Goal: Task Accomplishment & Management: Manage account settings

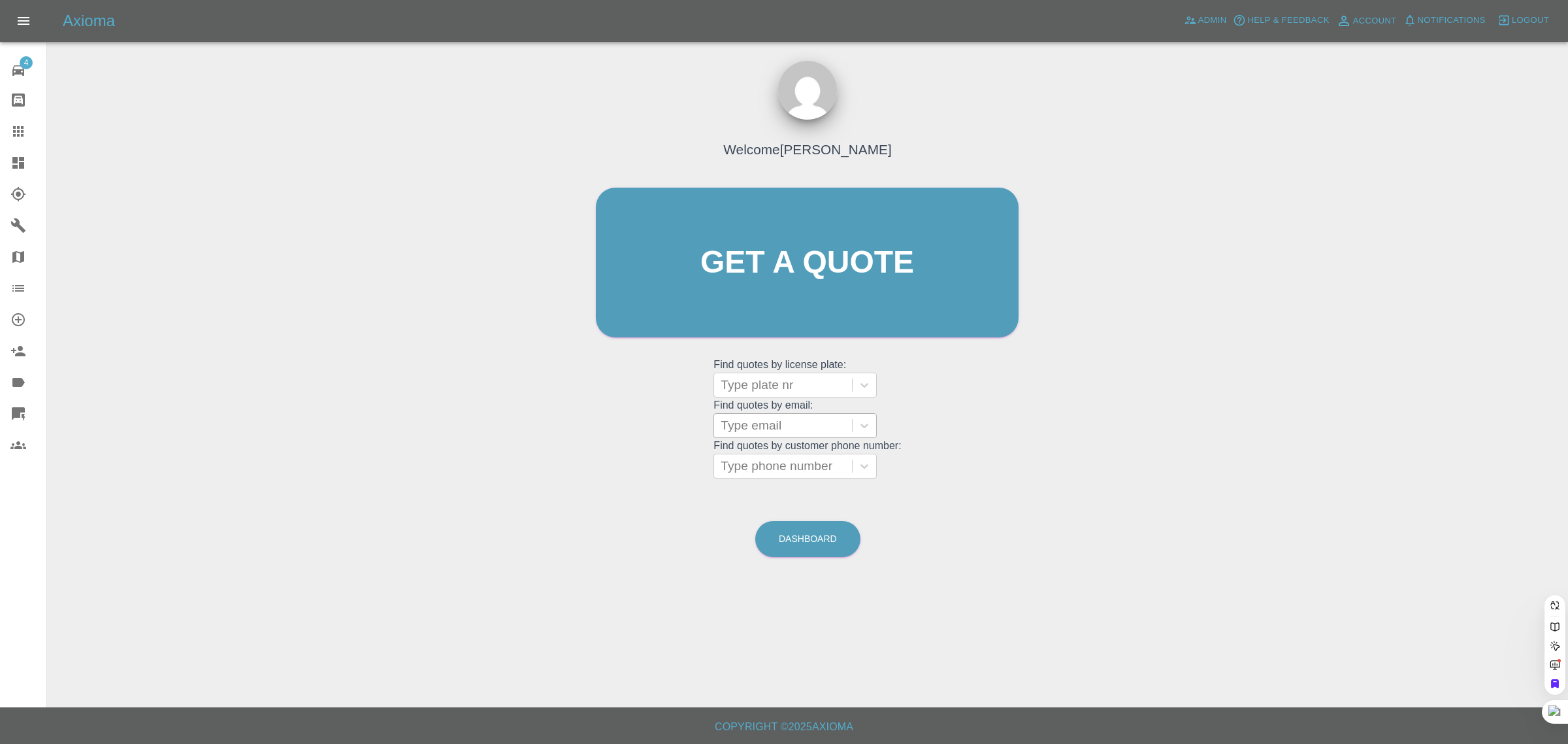
click at [793, 433] on div at bounding box center [783, 425] width 125 height 18
paste input "[EMAIL_ADDRESS][DOMAIN_NAME]"
type input "vivmiles@hotmail.co.u"
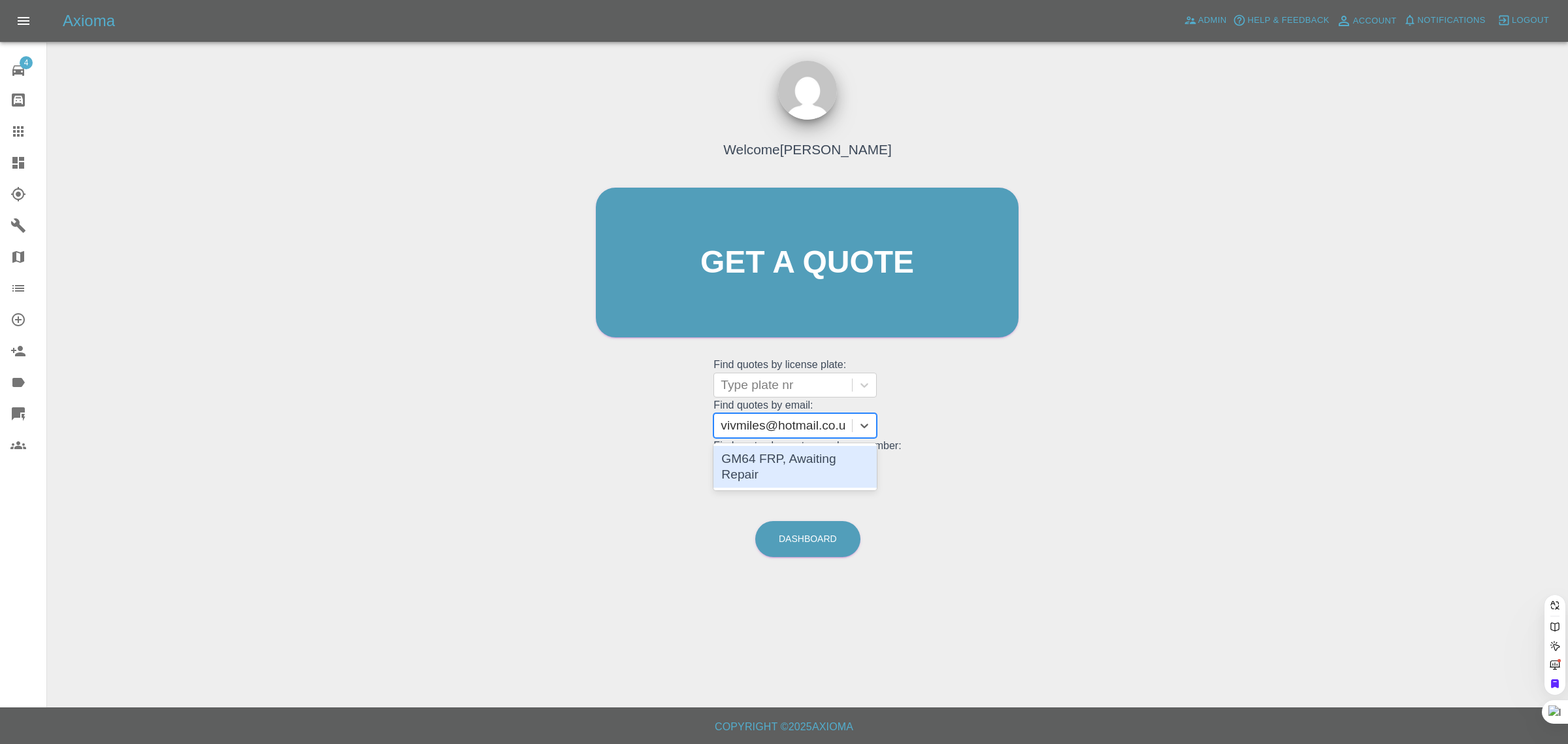
click at [798, 455] on div "GM64 FRP, Awaiting Repair" at bounding box center [795, 467] width 163 height 42
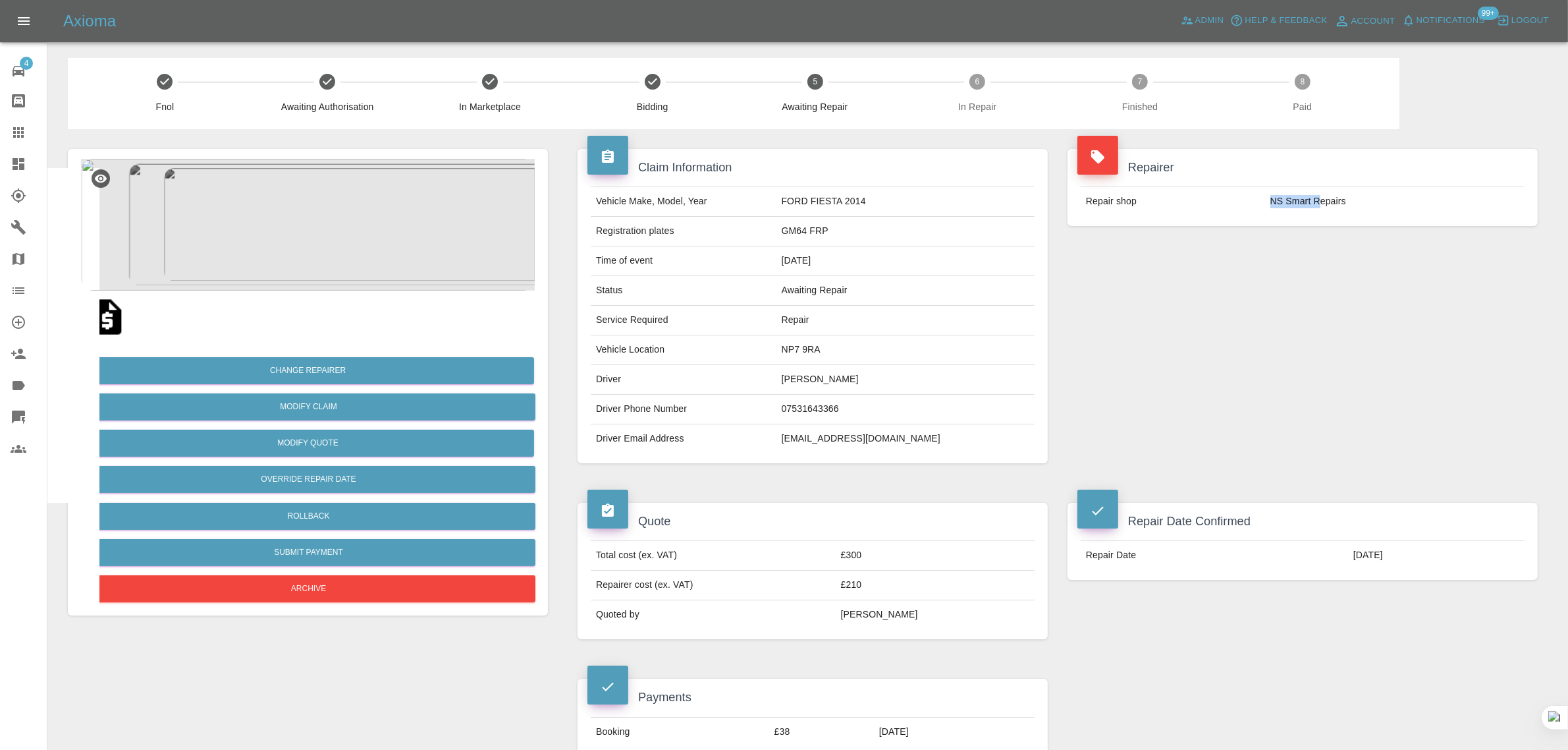
drag, startPoint x: 1297, startPoint y: 202, endPoint x: 1323, endPoint y: 202, distance: 26.0
click at [1323, 202] on td "NS Smart Repairs" at bounding box center [1395, 202] width 259 height 29
copy td "NS Smart R"
click at [20, 140] on link "Claims" at bounding box center [23, 133] width 46 height 32
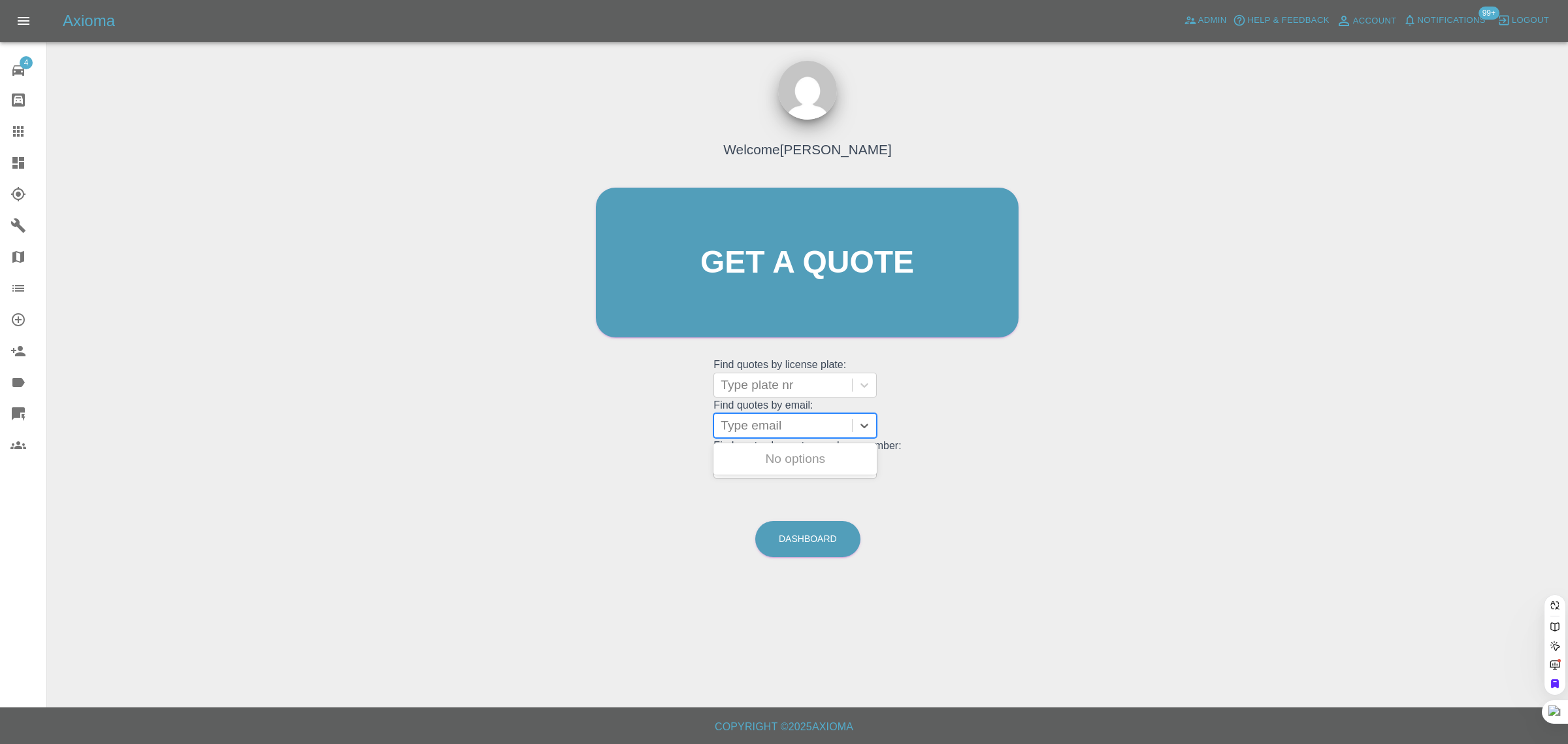
click at [736, 419] on div at bounding box center [783, 425] width 125 height 18
paste input "[EMAIL_ADDRESS][DOMAIN_NAME]"
type input "[EMAIL_ADDRESS][DOMAIN_NAME]"
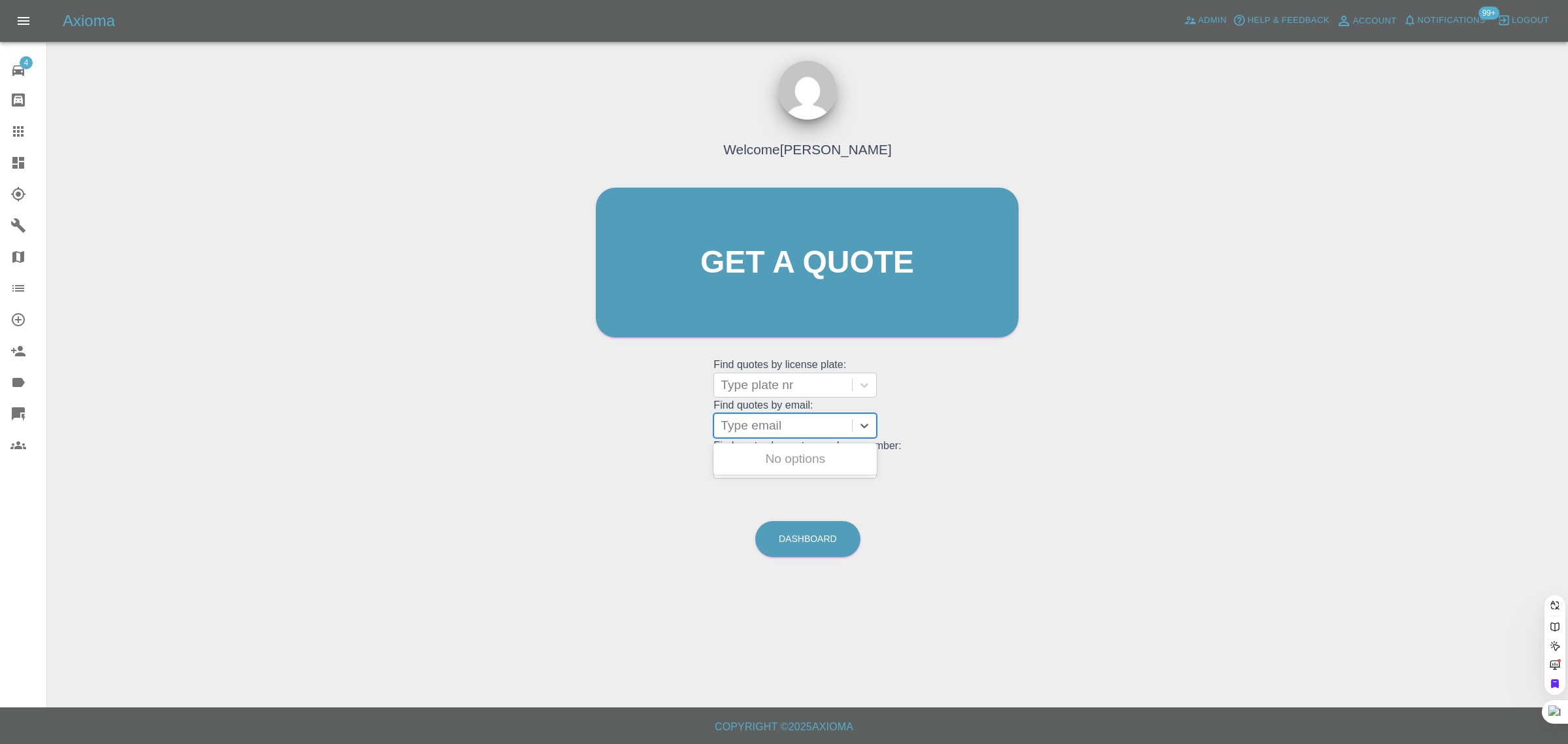
click at [840, 419] on div at bounding box center [783, 425] width 125 height 18
paste input "[EMAIL_ADDRESS][DOMAIN_NAME]"
type input "[EMAIL_ADDRESS][DOMAIN_NAME]"
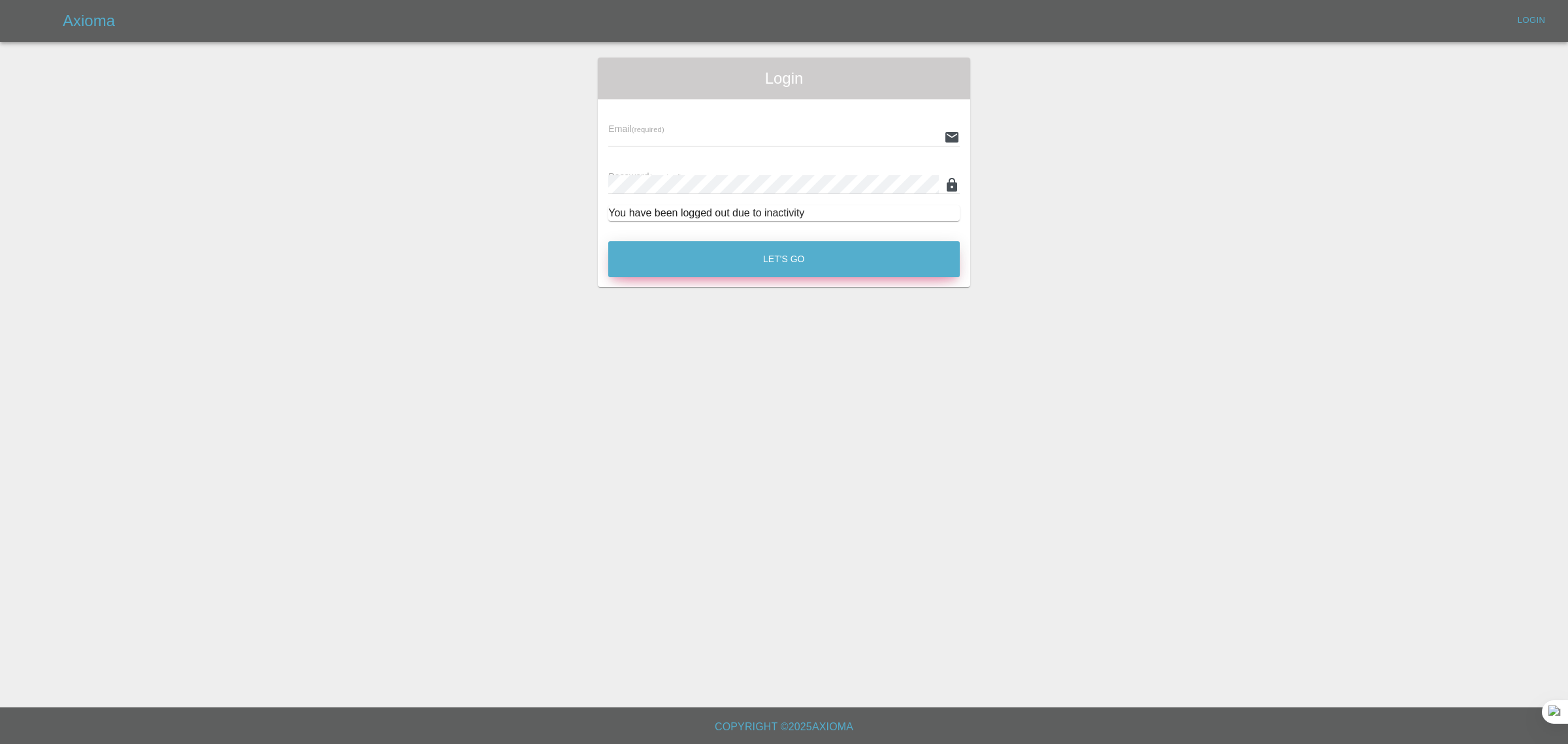
type input "[EMAIL_ADDRESS][DOMAIN_NAME]"
click at [772, 266] on button "Let's Go" at bounding box center [784, 259] width 351 height 36
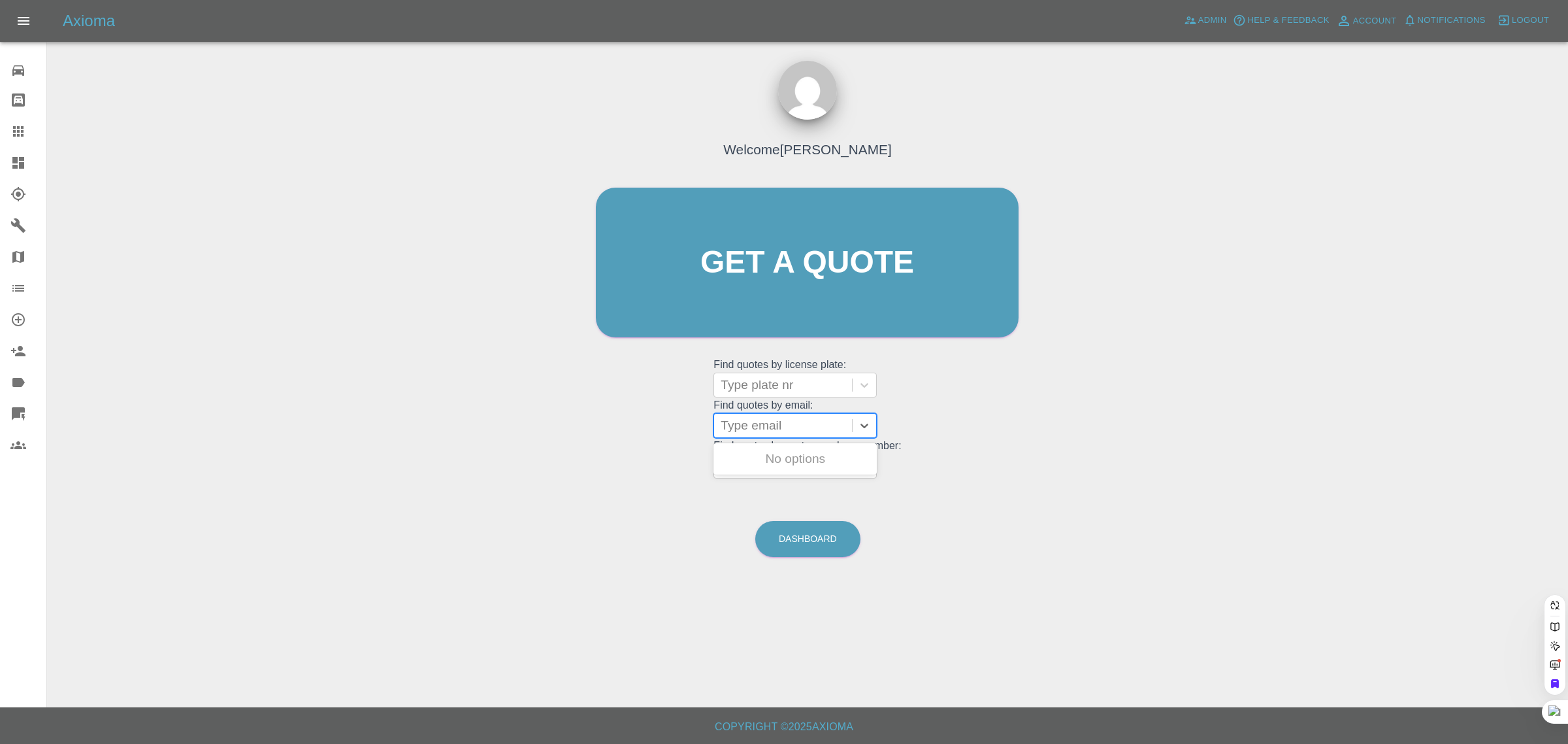
click at [771, 425] on div at bounding box center [783, 425] width 125 height 18
paste input "[EMAIL_ADDRESS][DOMAIN_NAME]"
type input "[EMAIL_ADDRESS][DOMAIN_NAME]"
click at [772, 455] on div "LL74 OBO, Awaiting Repair" at bounding box center [795, 467] width 163 height 42
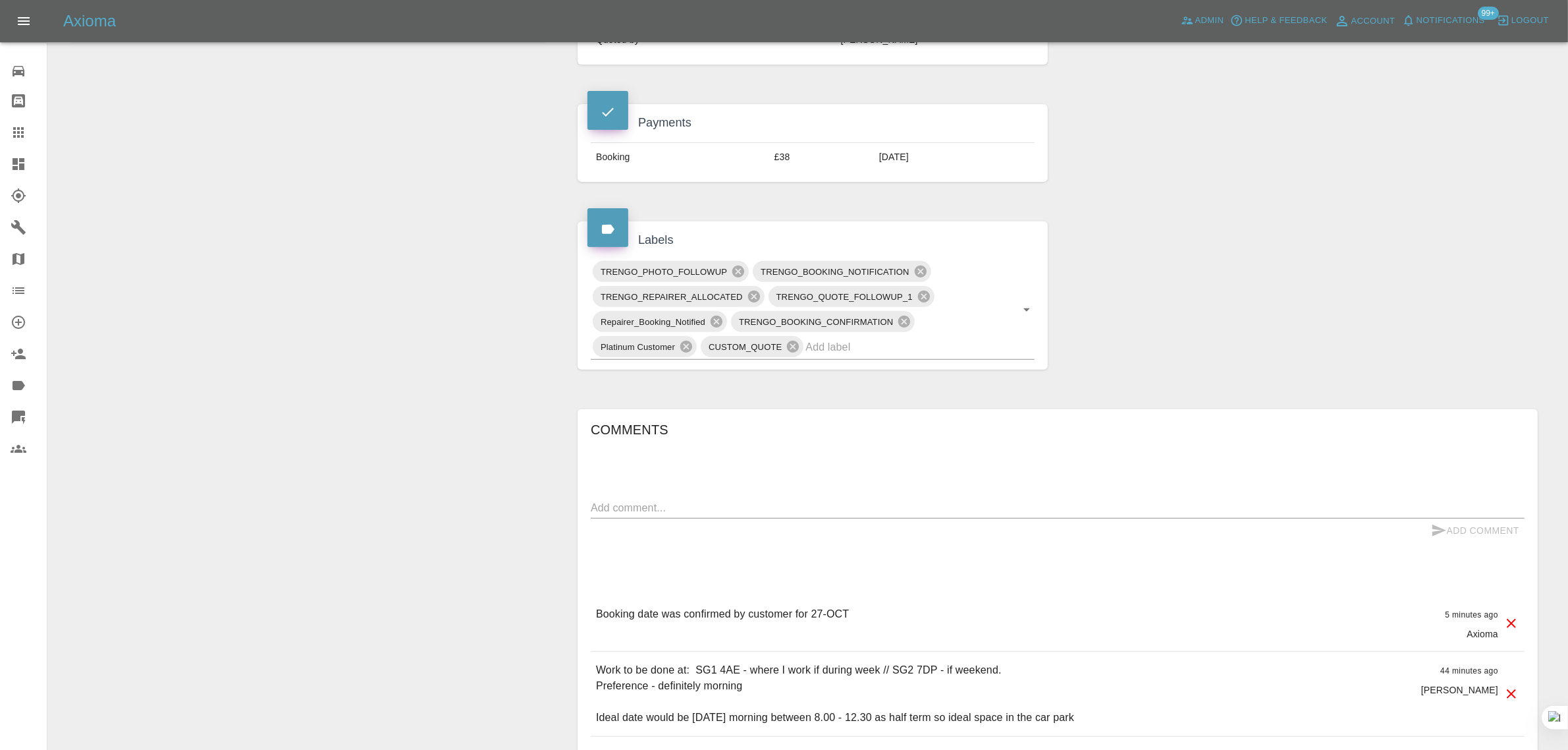
scroll to position [576, 0]
click at [828, 502] on textarea at bounding box center [1058, 505] width 934 height 15
paste textarea "Hello - I'm sure I can arrange something for the 27th at SG1 4AE re power"
type textarea "Hello - I'm sure I can arrange something for the 27th at SG1 4AE re power"
click at [1471, 531] on button "Add Comment" at bounding box center [1475, 529] width 99 height 25
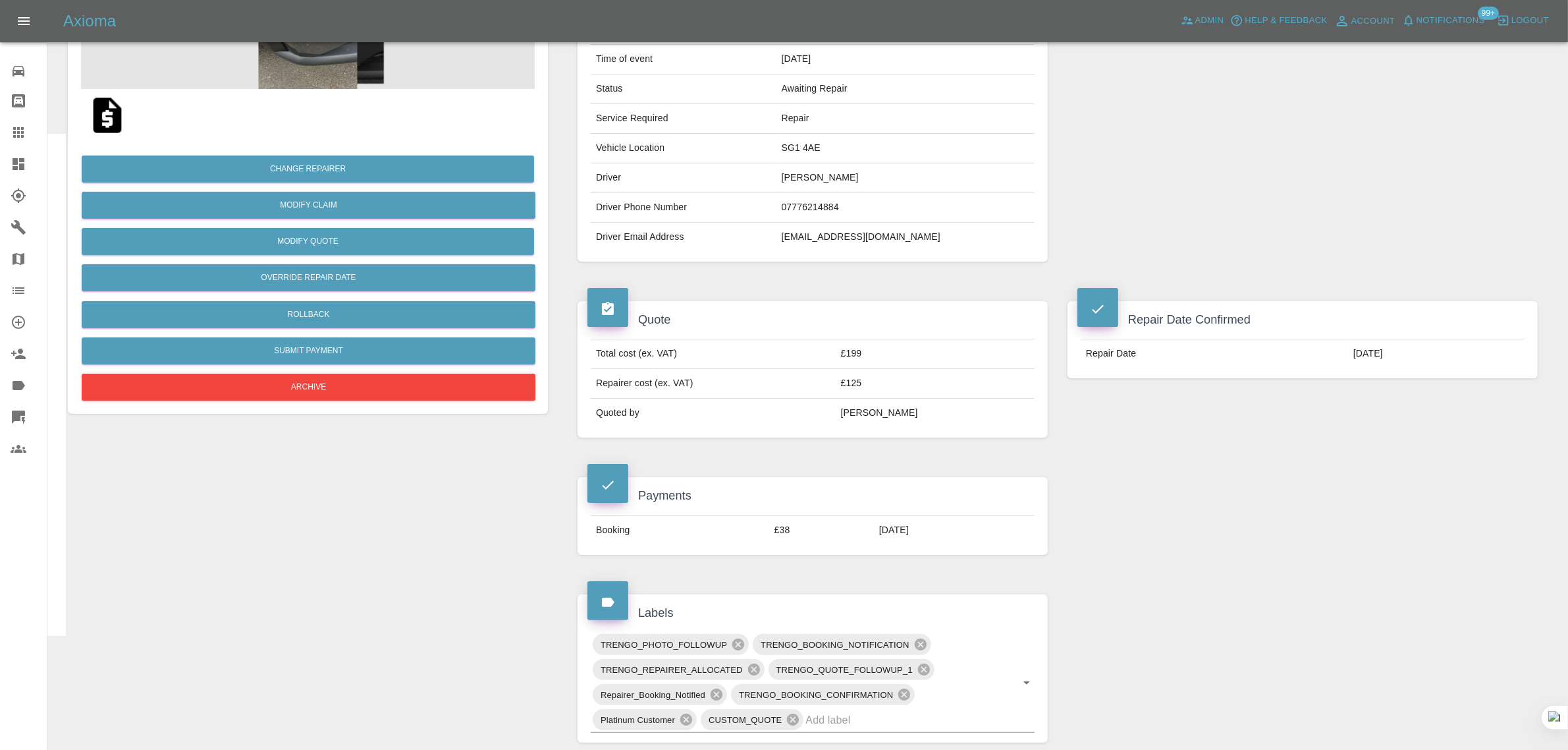
scroll to position [165, 0]
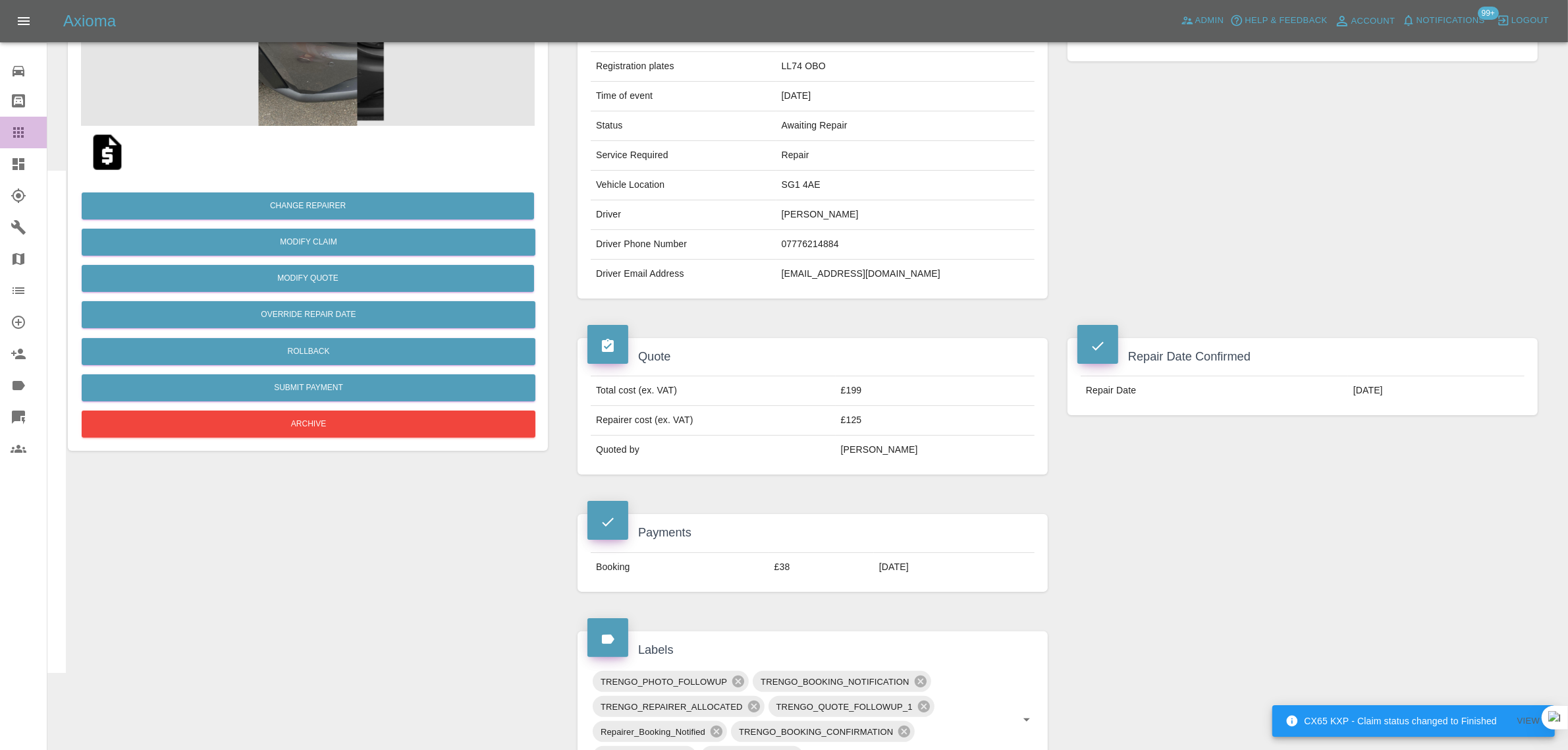
click at [37, 132] on div at bounding box center [29, 132] width 37 height 16
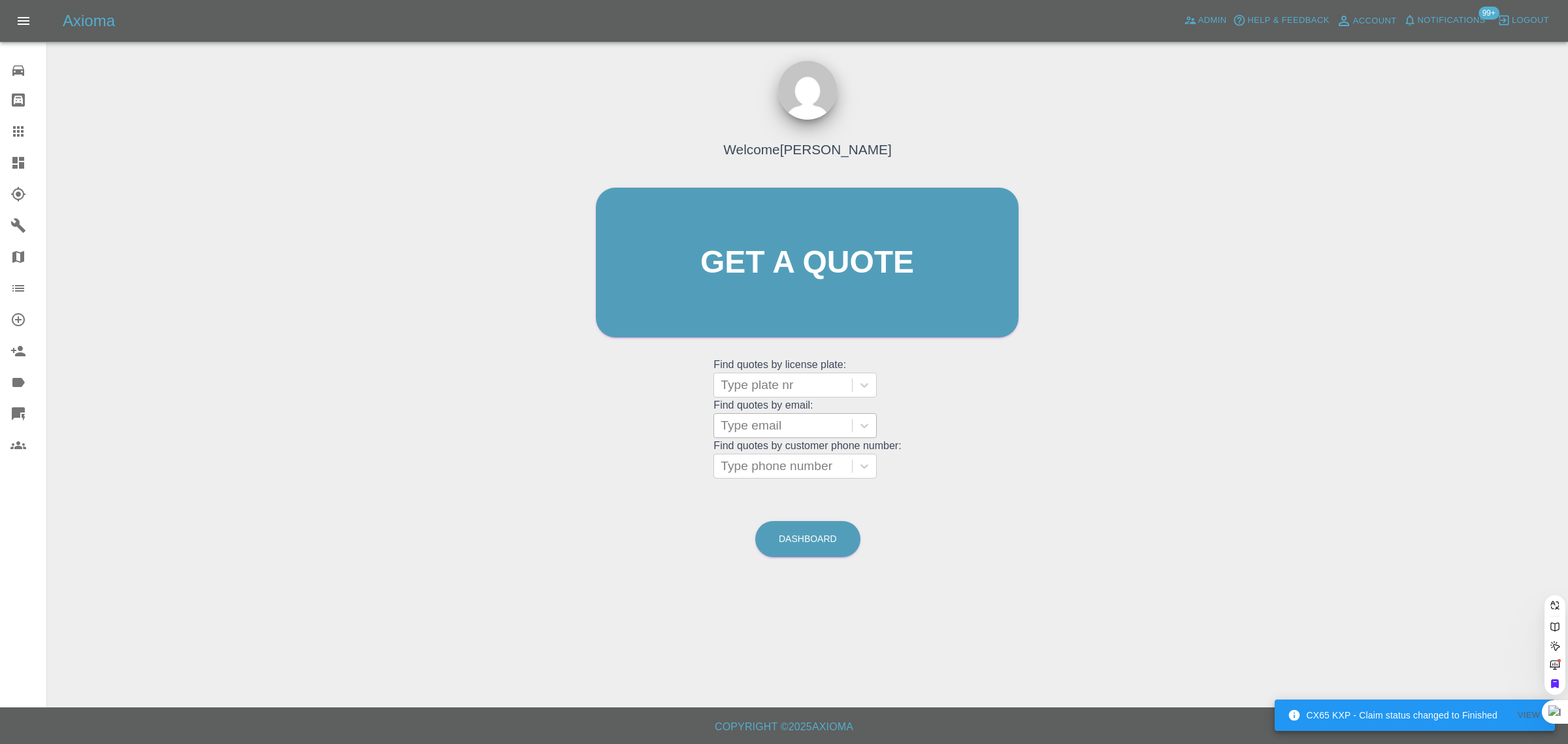
click at [779, 428] on div at bounding box center [783, 425] width 125 height 18
paste input "[EMAIL_ADDRESS][DOMAIN_NAME]"
type input "[EMAIL_ADDRESS][DOMAIN_NAME]"
click at [789, 462] on div "MW72 OVP, Archived" at bounding box center [795, 459] width 163 height 26
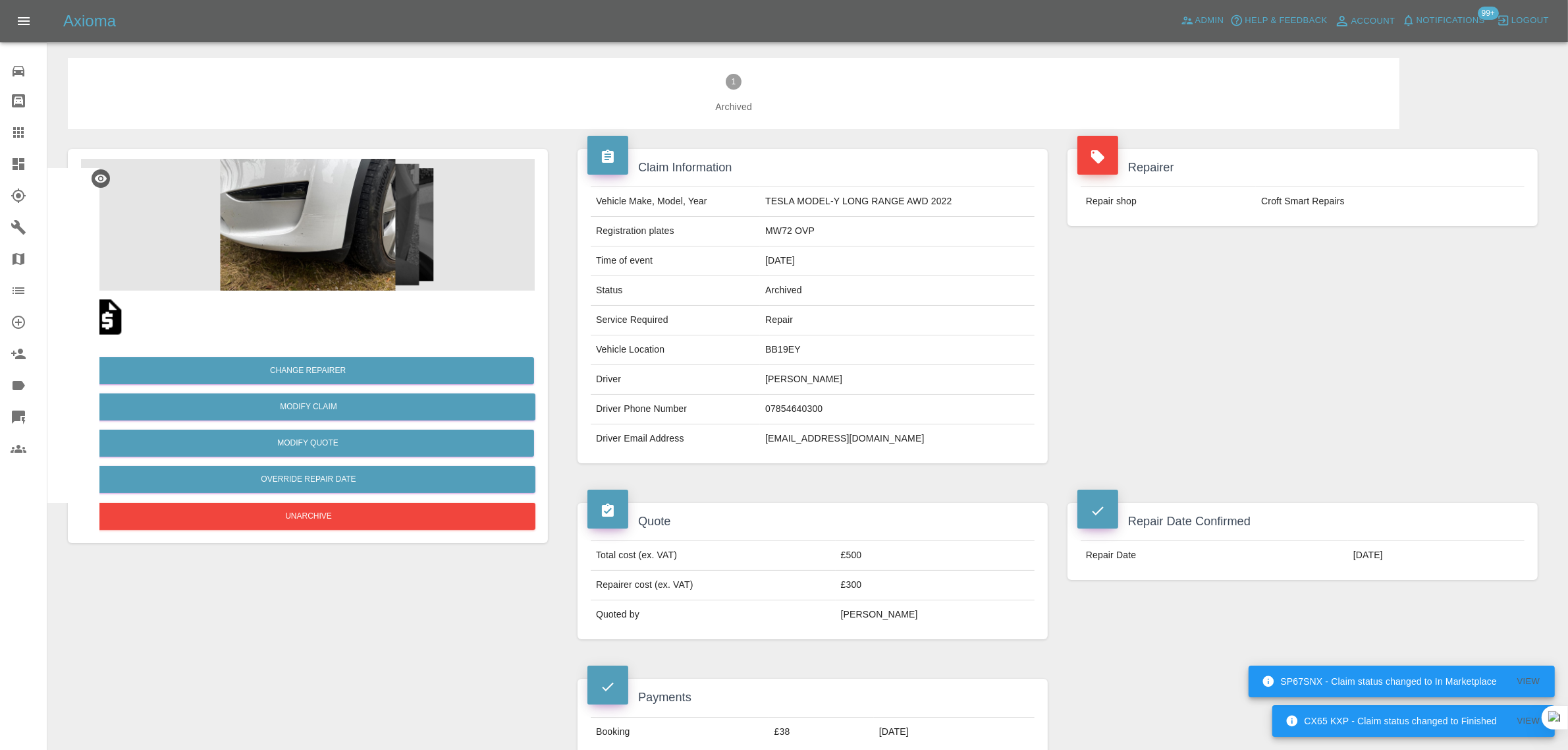
click at [24, 124] on icon at bounding box center [19, 132] width 16 height 16
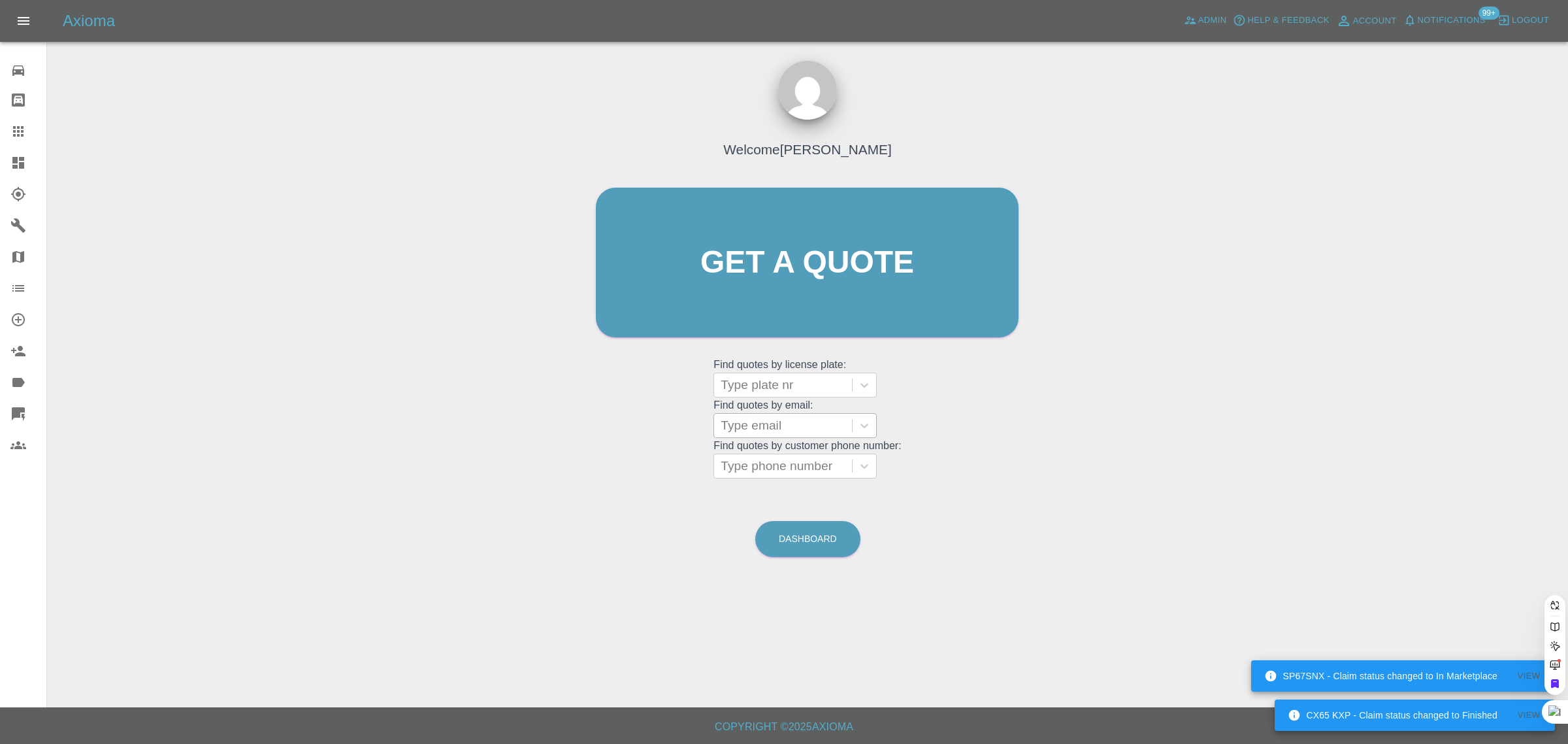
click at [794, 422] on div at bounding box center [783, 425] width 125 height 18
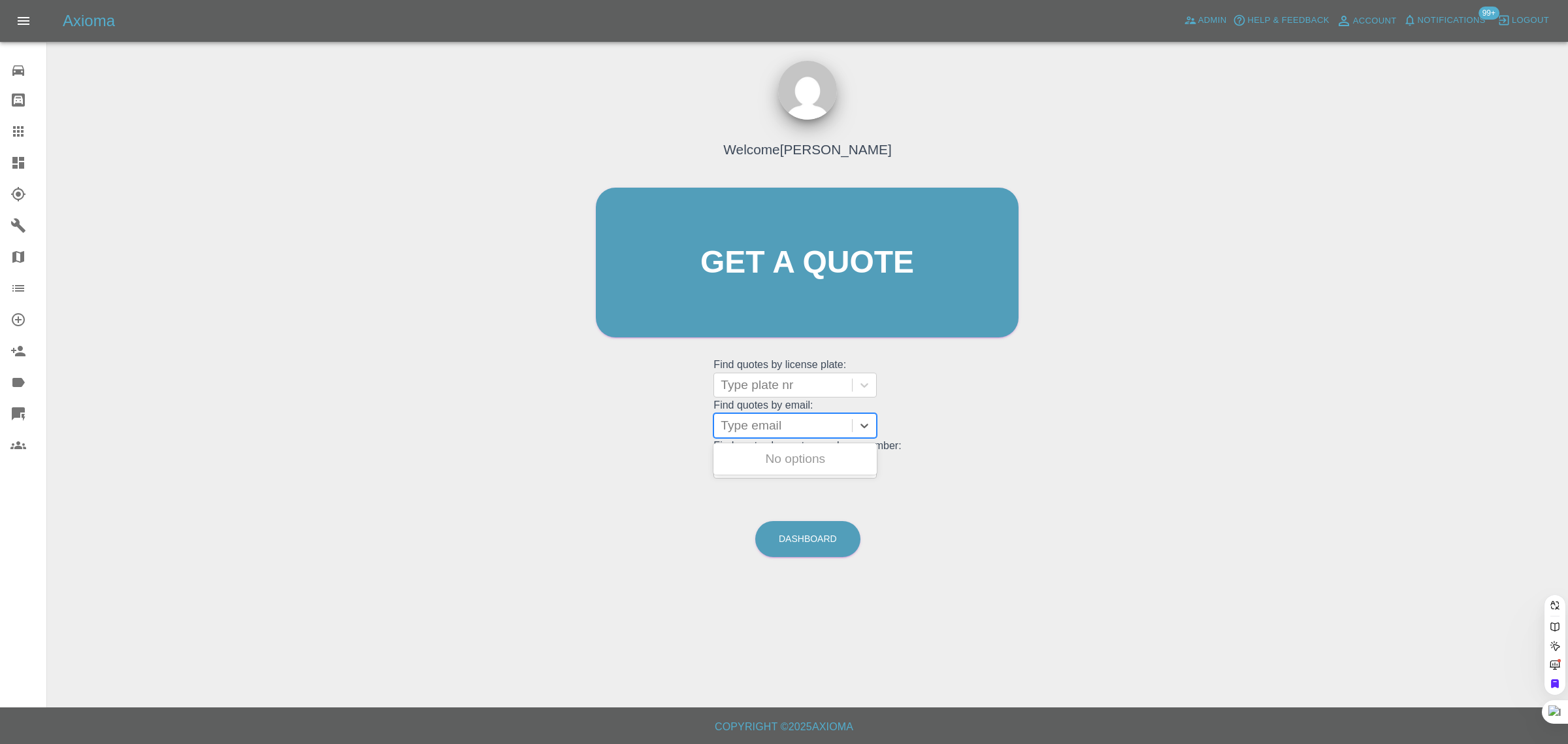
paste input "[EMAIL_ADDRESS][DOMAIN_NAME]"
type input "[EMAIL_ADDRESS][DOMAIN_NAME]"
click at [785, 494] on div "WV21ZVJ, Awaiting Authorisation" at bounding box center [795, 493] width 163 height 42
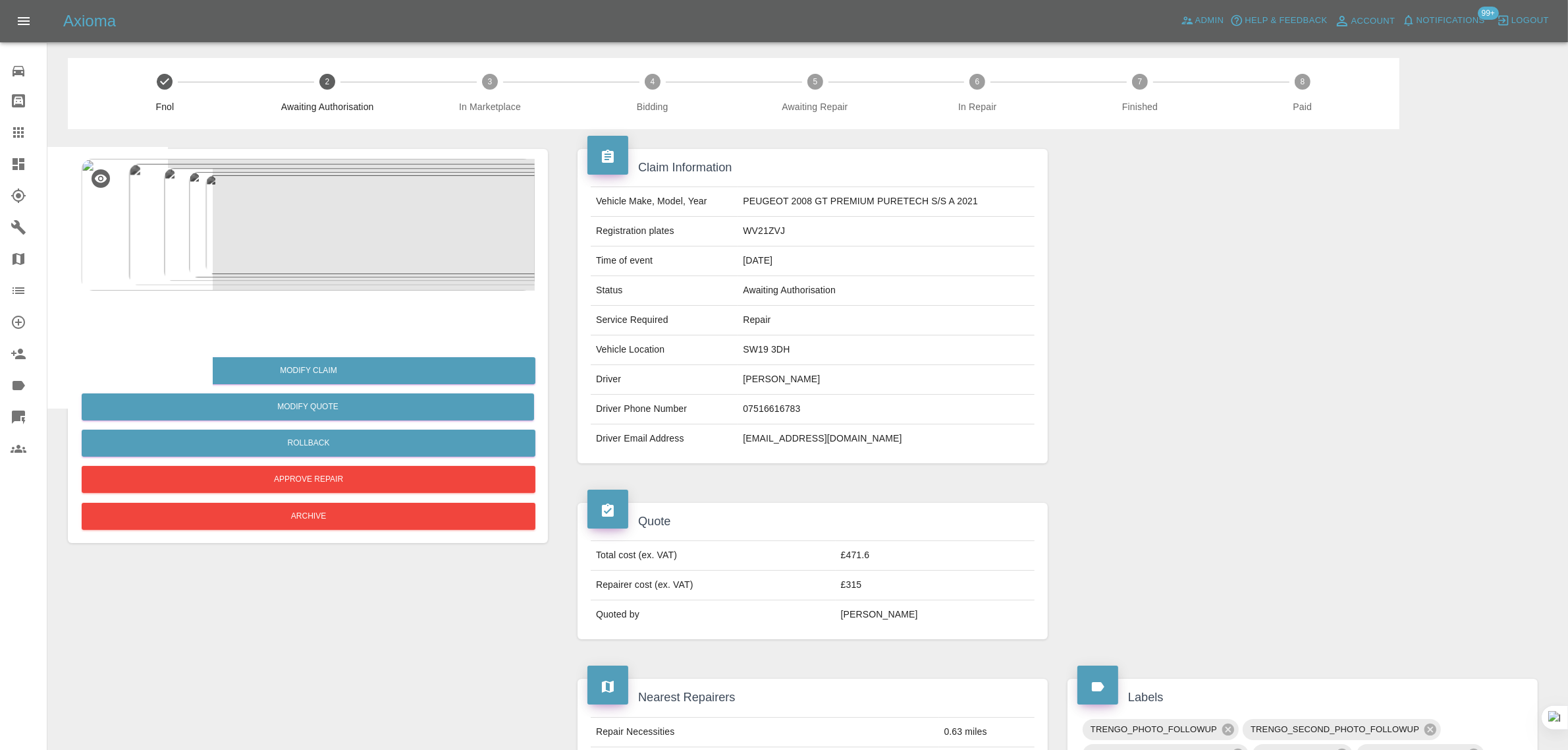
click at [17, 129] on icon at bounding box center [19, 132] width 16 height 16
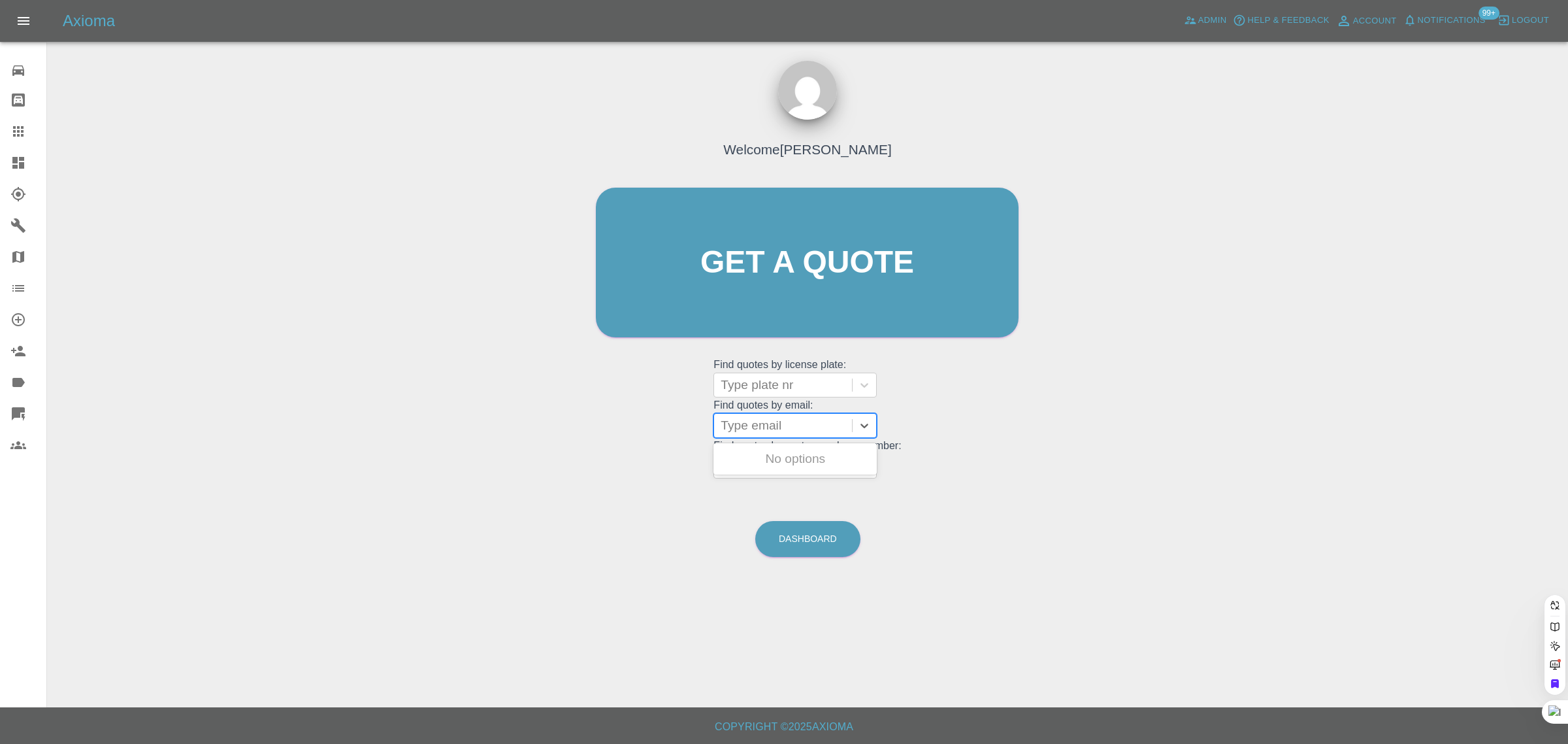
click at [792, 434] on div at bounding box center [783, 425] width 125 height 18
paste input "[PERSON_NAME][EMAIL_ADDRESS][DOMAIN_NAME]"
type input "[PERSON_NAME][EMAIL_ADDRESS][DOMAIN_NAME]"
click at [785, 464] on div "CA67LES, Awaiting Repair" at bounding box center [795, 467] width 163 height 42
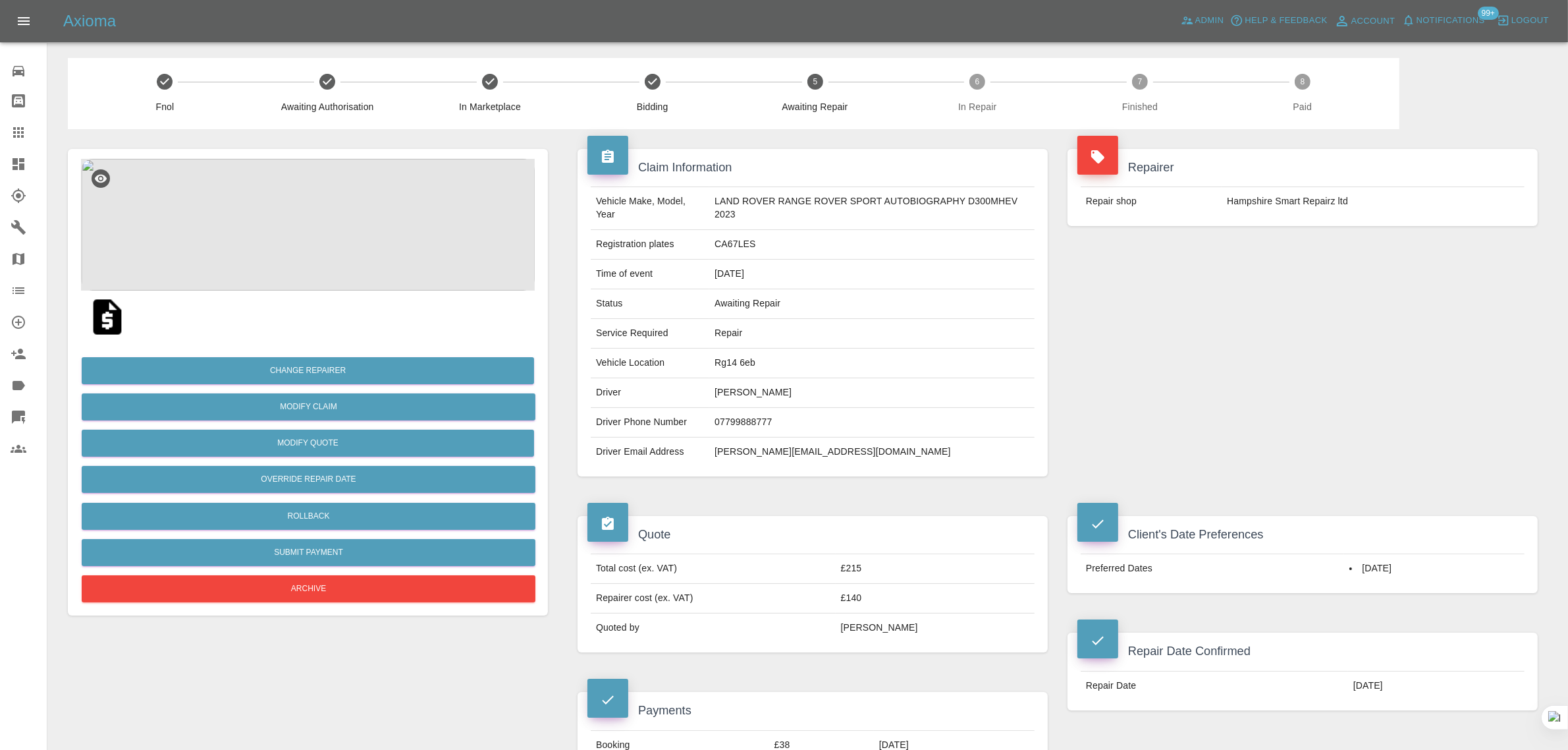
click at [28, 136] on div at bounding box center [29, 132] width 37 height 16
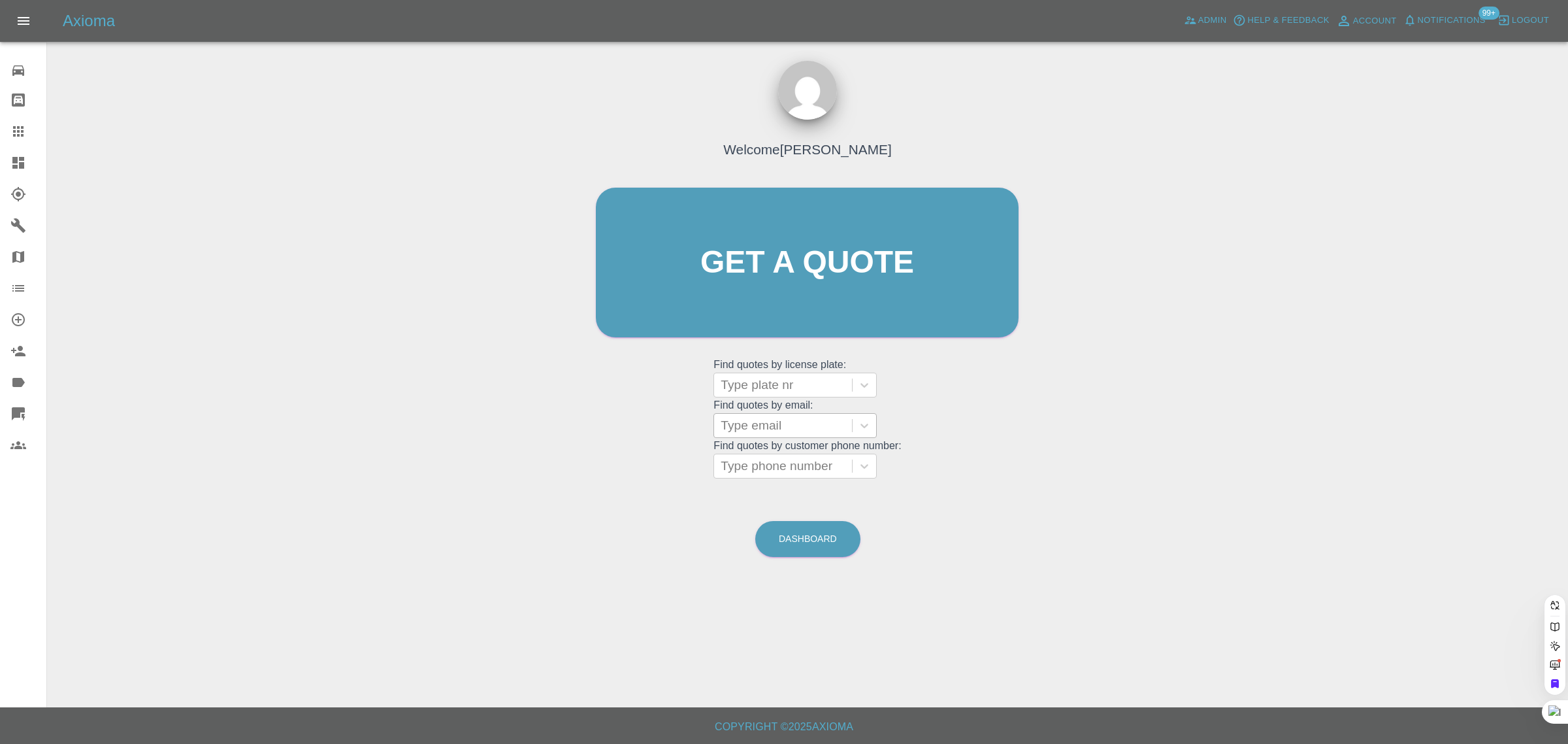
click at [772, 423] on div at bounding box center [783, 425] width 125 height 18
paste input "[MEDICAL_DATA][EMAIL_ADDRESS][DOMAIN_NAME]"
type input "[MEDICAL_DATA][EMAIL_ADDRESS][DOMAIN_NAME]"
click at [774, 462] on div "LS05PUH, Awaiting Repair" at bounding box center [795, 467] width 163 height 42
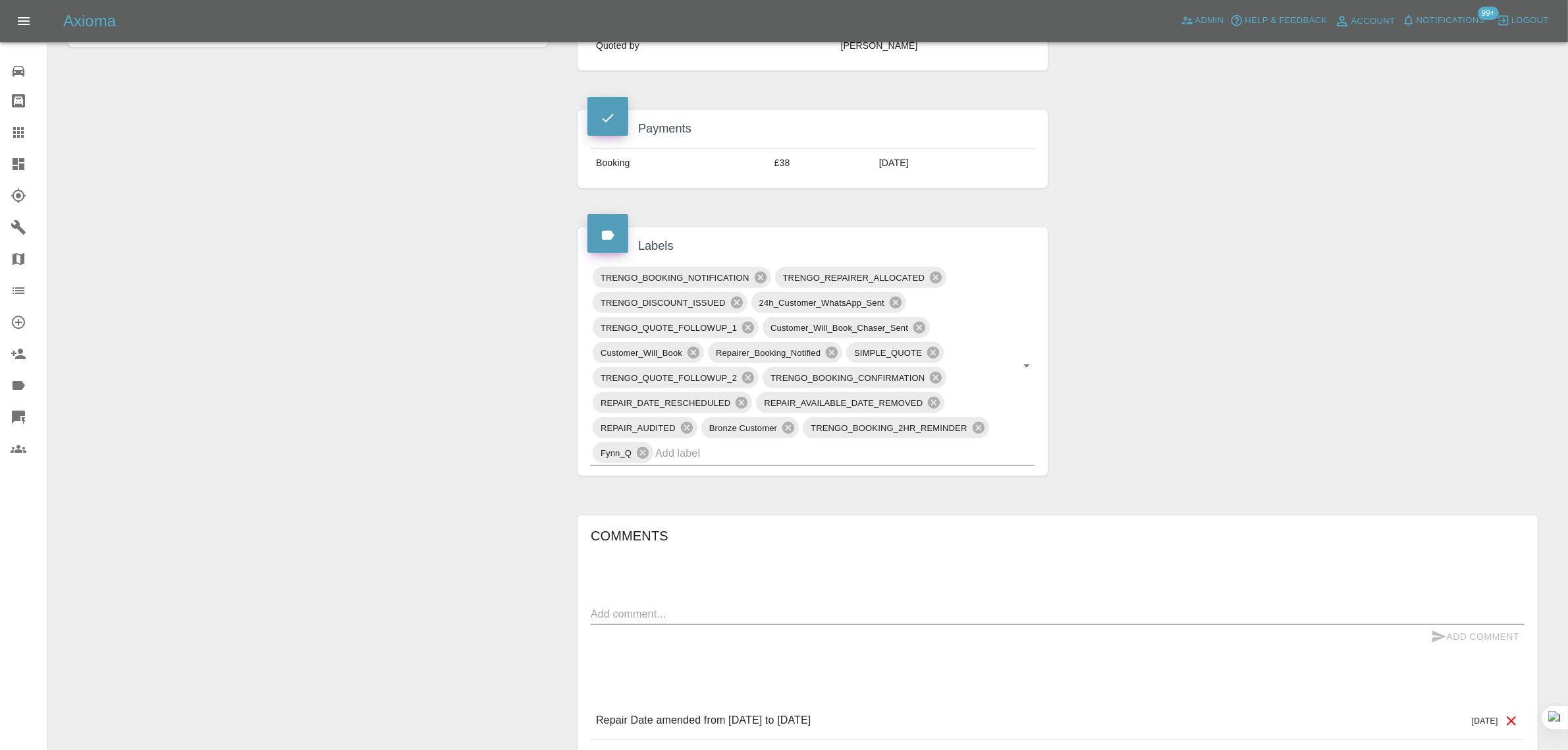
scroll to position [576, 0]
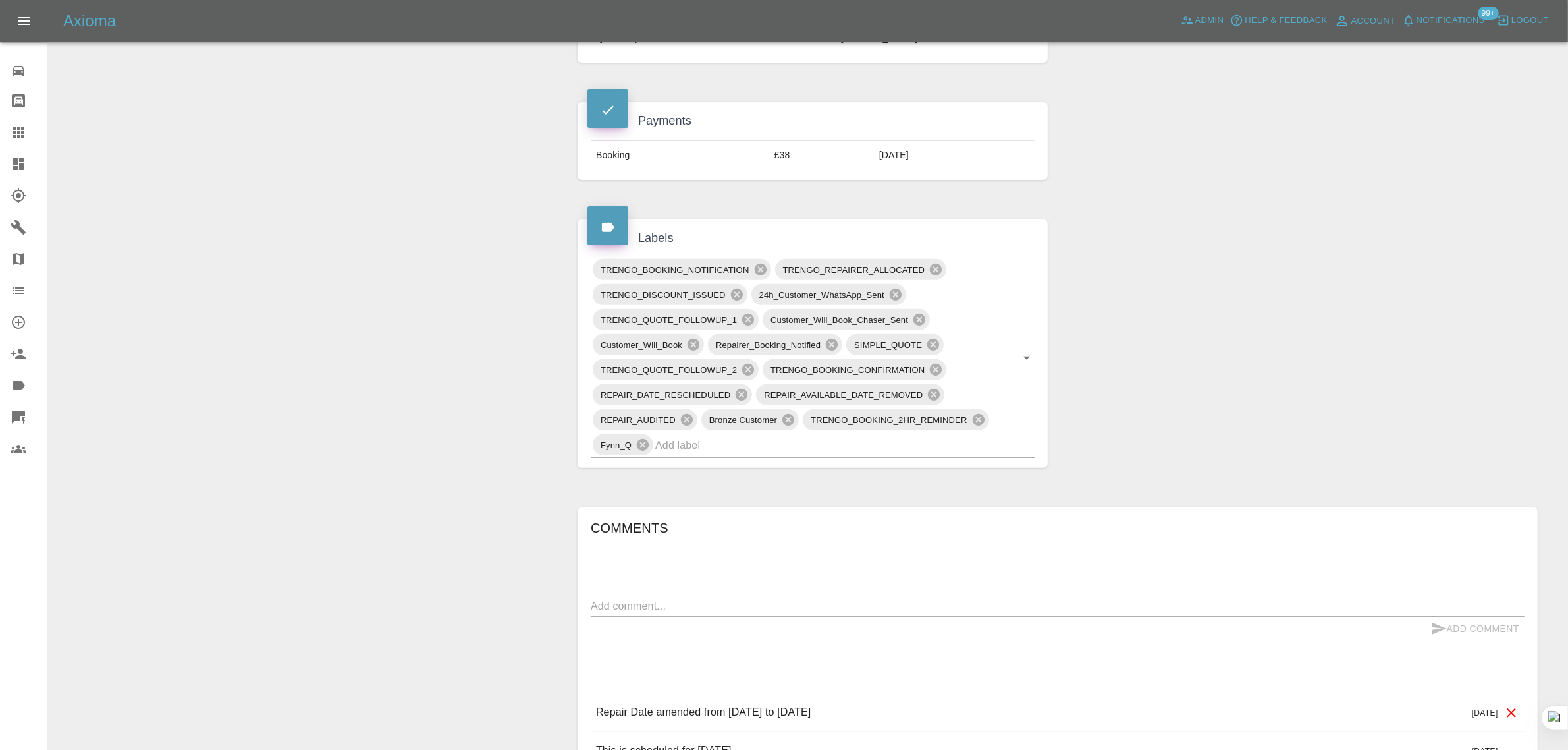
click at [751, 616] on div "x" at bounding box center [1058, 606] width 934 height 21
paste textarea "[PERSON_NAME] did indeed come to the appointment however on his assessment he f…"
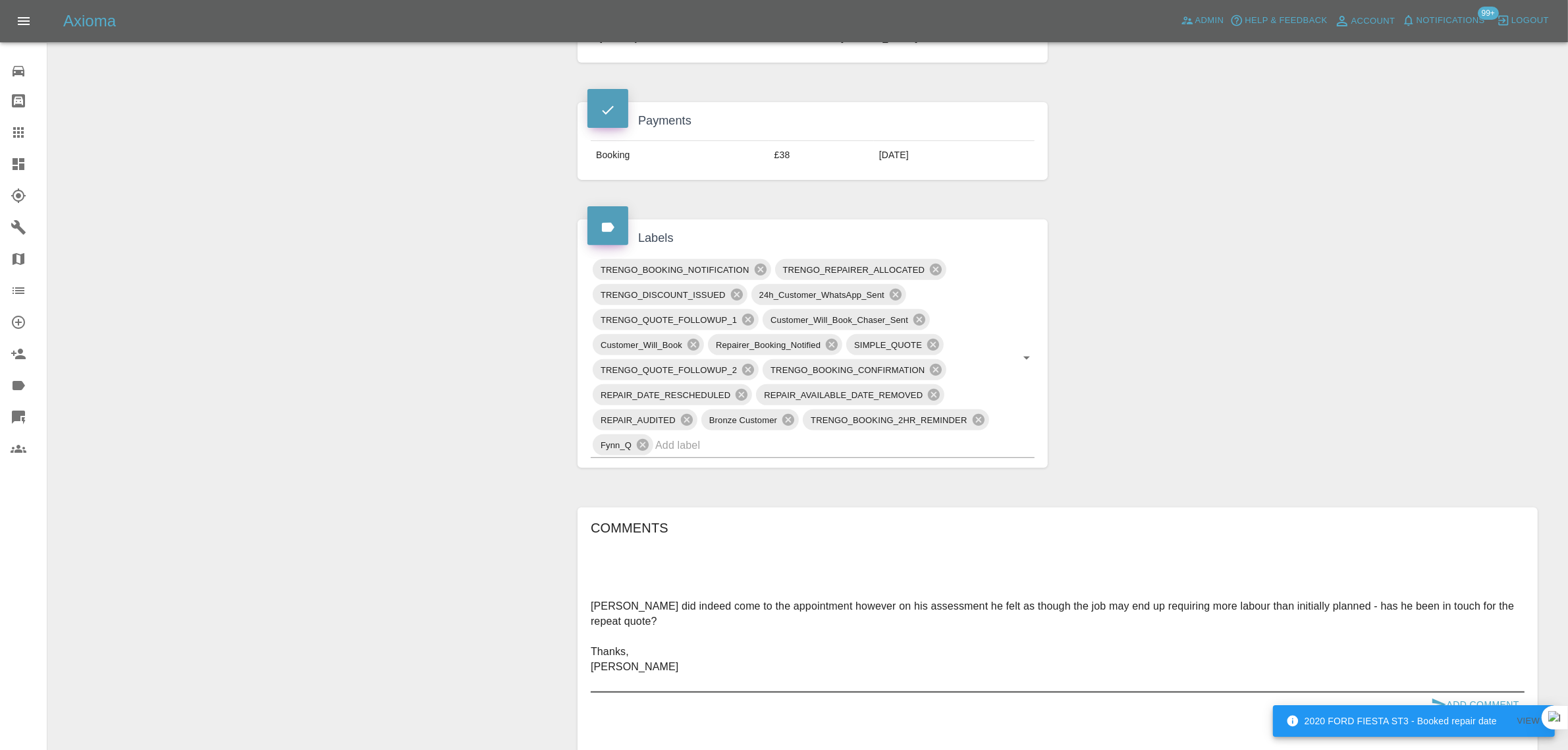
type textarea "[PERSON_NAME] did indeed come to the appointment however on his assessment he f…"
click at [1473, 708] on div "2020 FORD FIESTA ST3 - Booked repair date View" at bounding box center [1414, 721] width 282 height 32
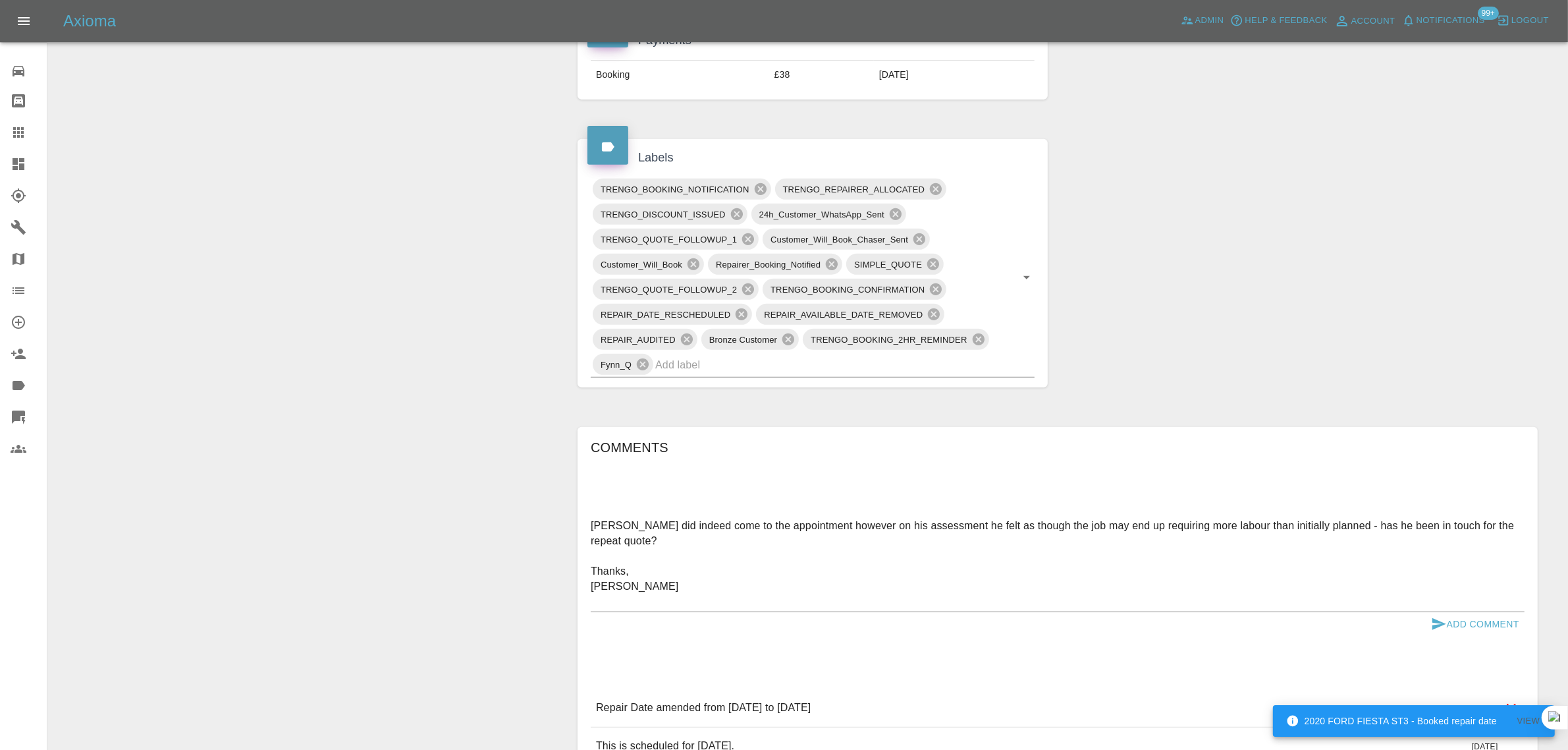
scroll to position [741, 0]
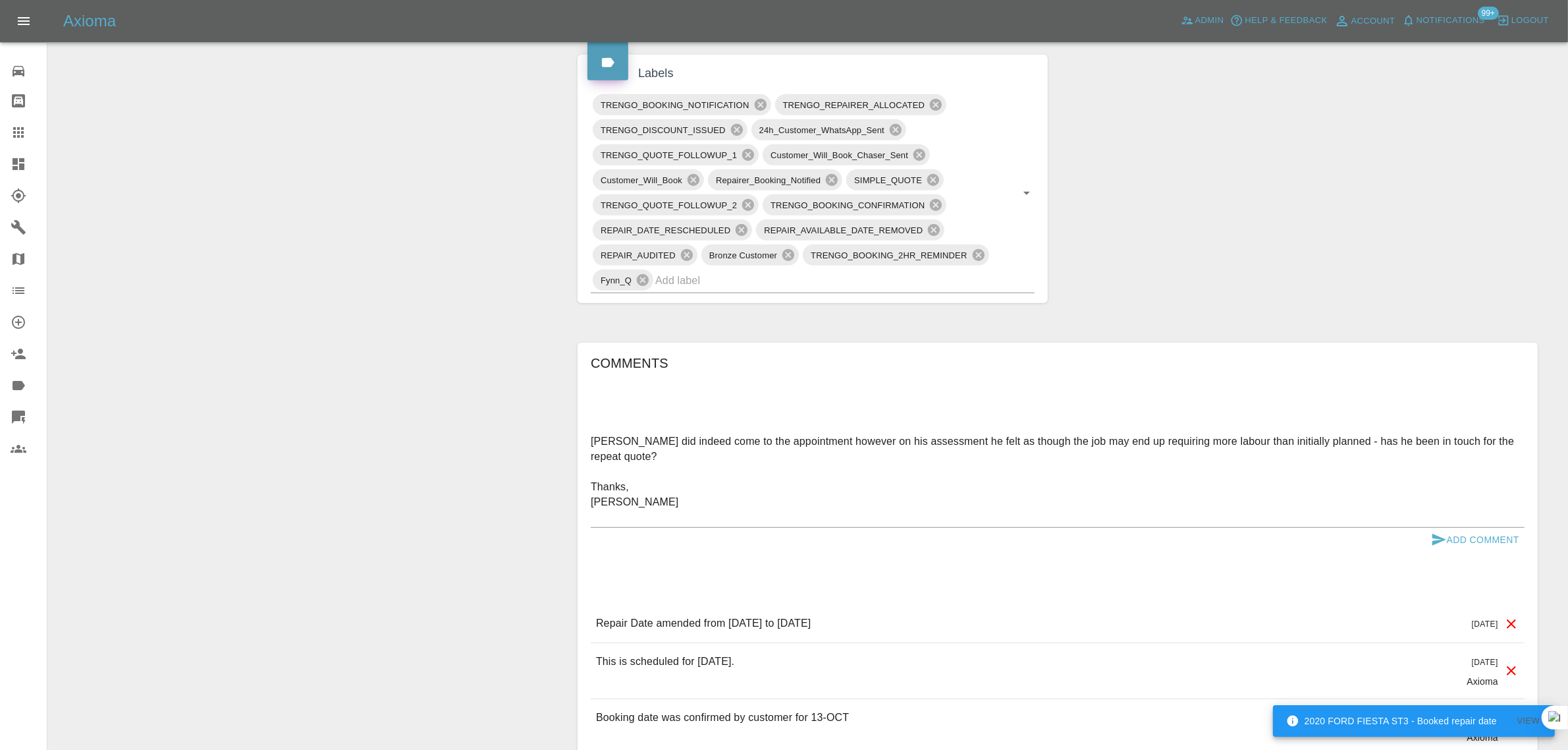
click at [1484, 532] on button "Add Comment" at bounding box center [1475, 540] width 99 height 25
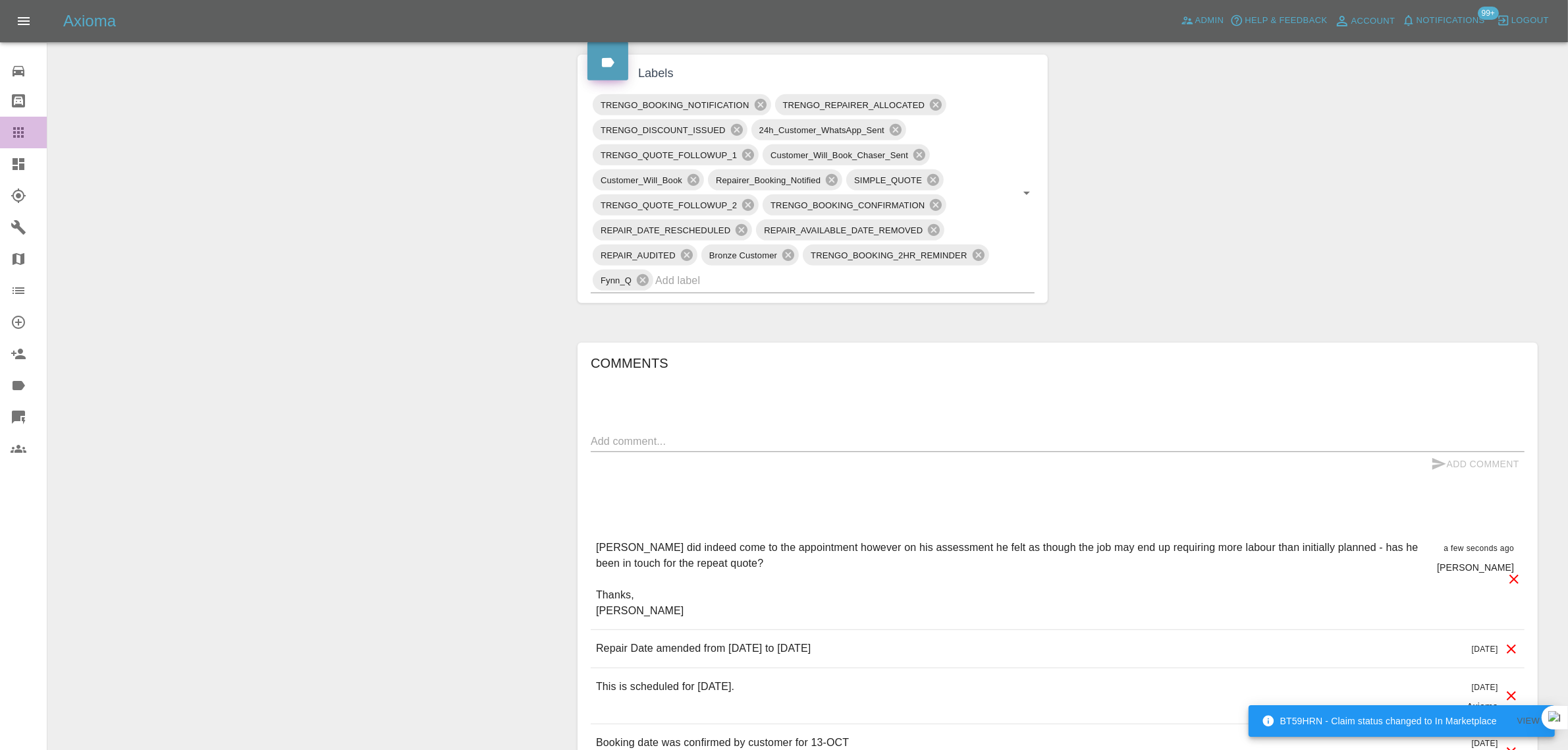
click at [25, 140] on link "Claims" at bounding box center [23, 133] width 46 height 32
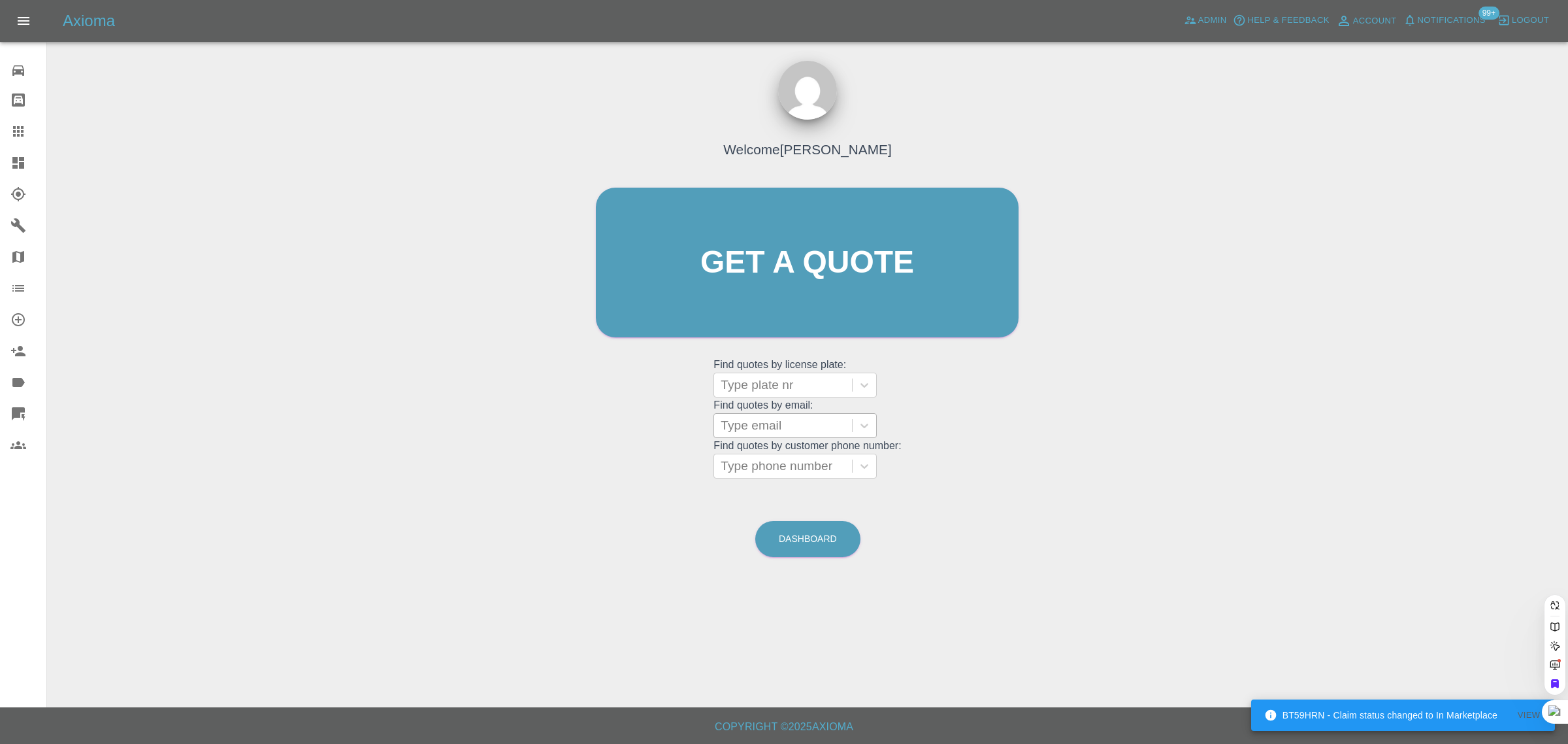
click at [730, 423] on div at bounding box center [783, 425] width 125 height 18
paste input "[EMAIL_ADDRESS][DOMAIN_NAME]"
type input "[EMAIL_ADDRESS][DOMAIN_NAME]"
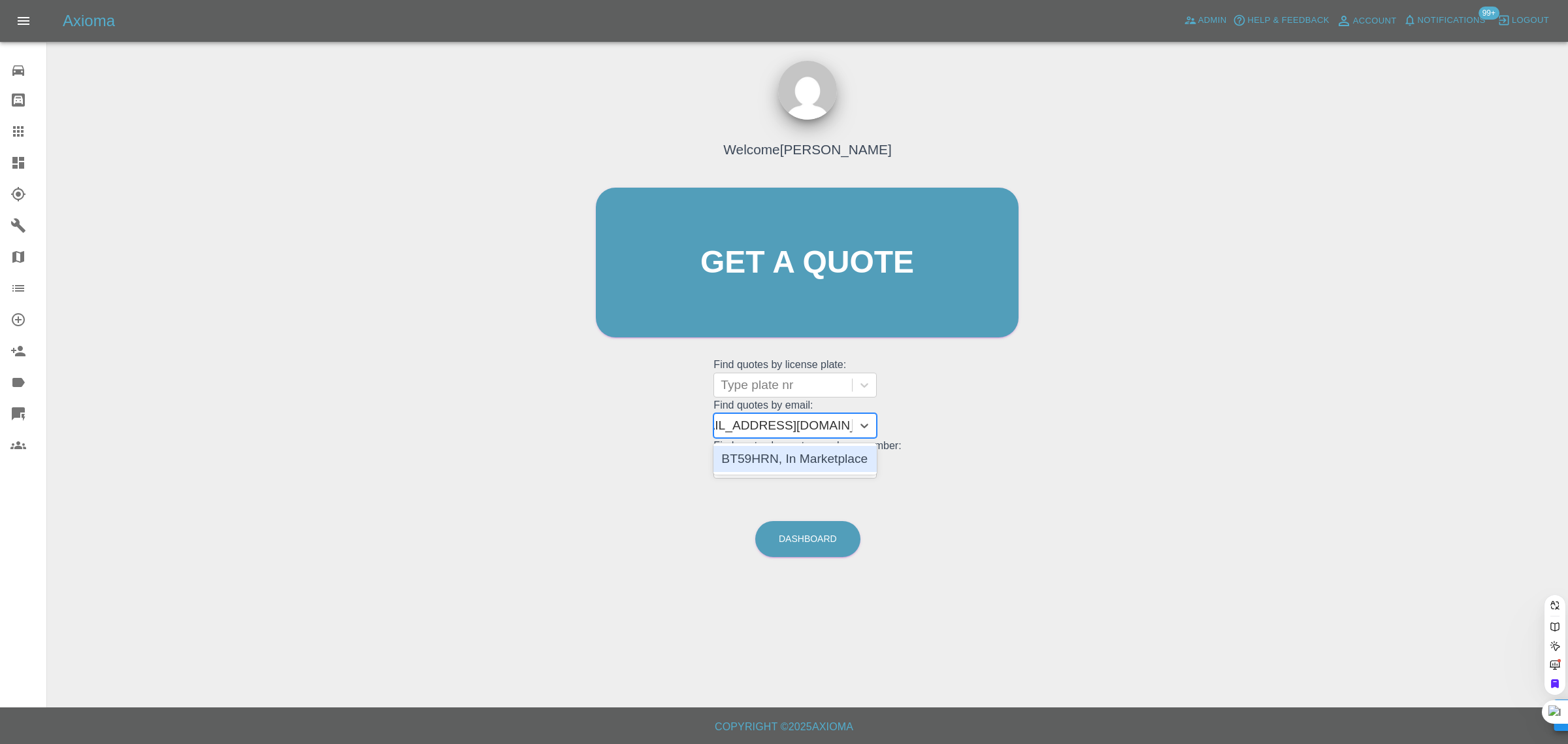
click at [772, 452] on div "BT59HRN, In Marketplace" at bounding box center [795, 459] width 163 height 26
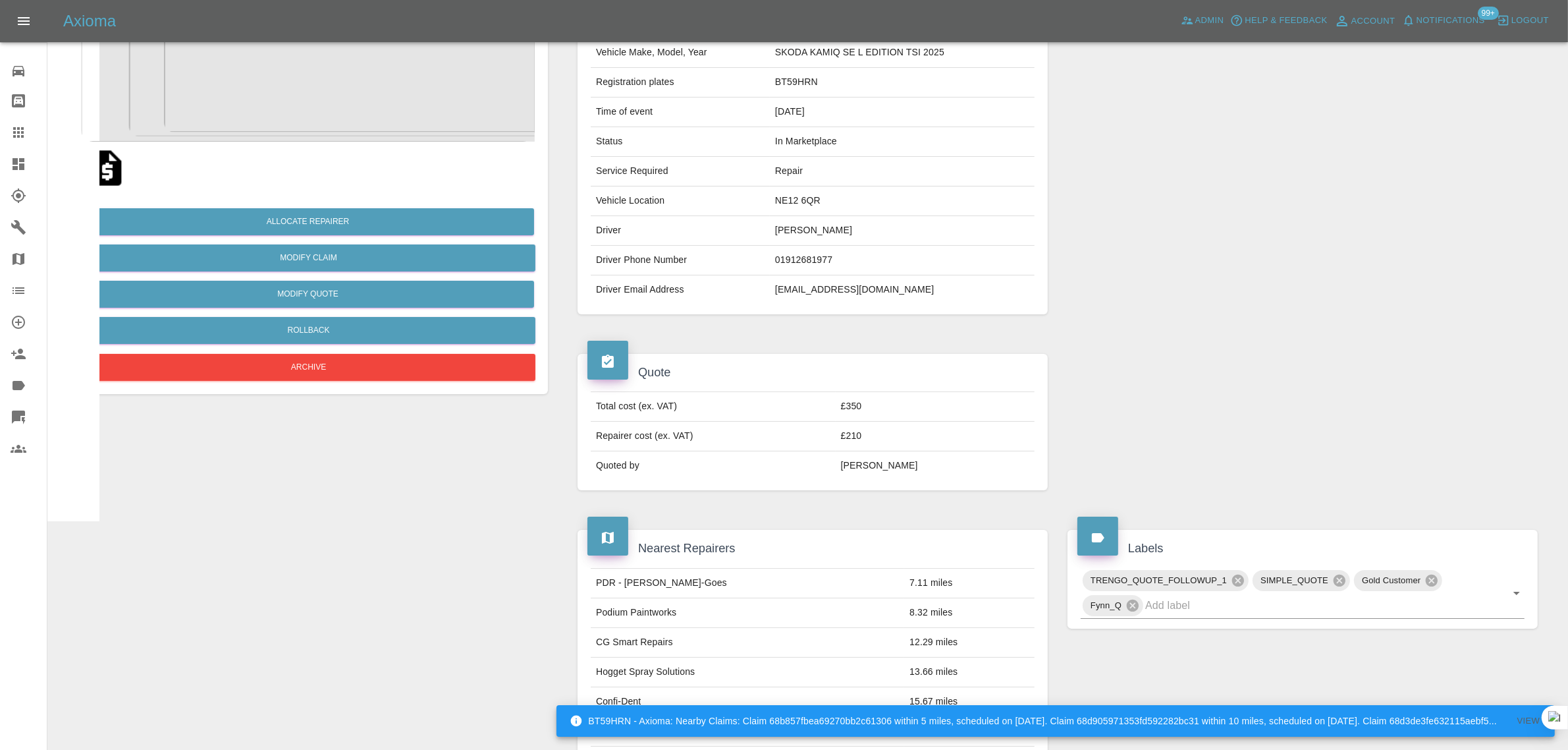
scroll to position [576, 0]
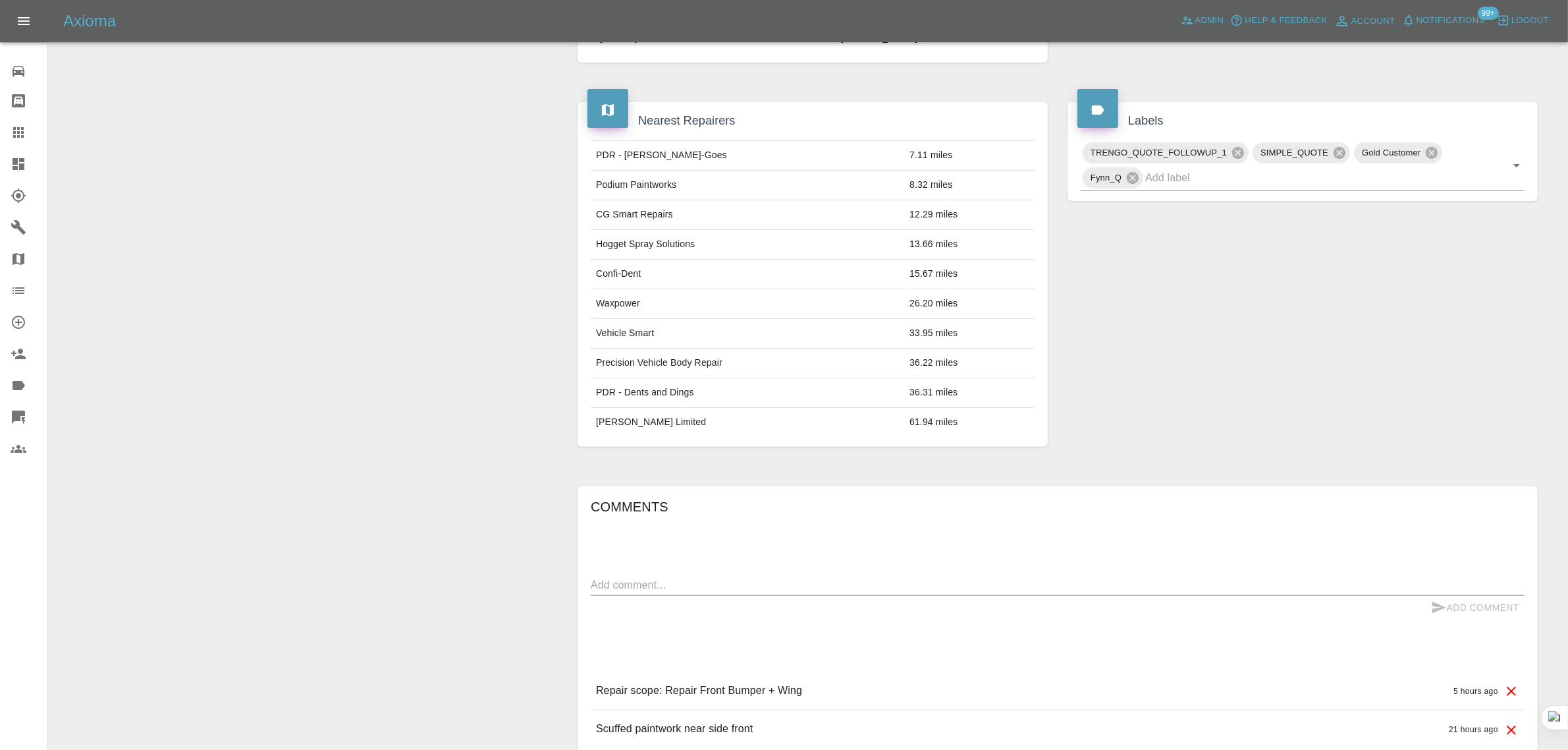
click at [640, 591] on textarea at bounding box center [1058, 584] width 934 height 15
paste textarea "Thank you for your quote which I'm very happy to accept. Please can you get in …"
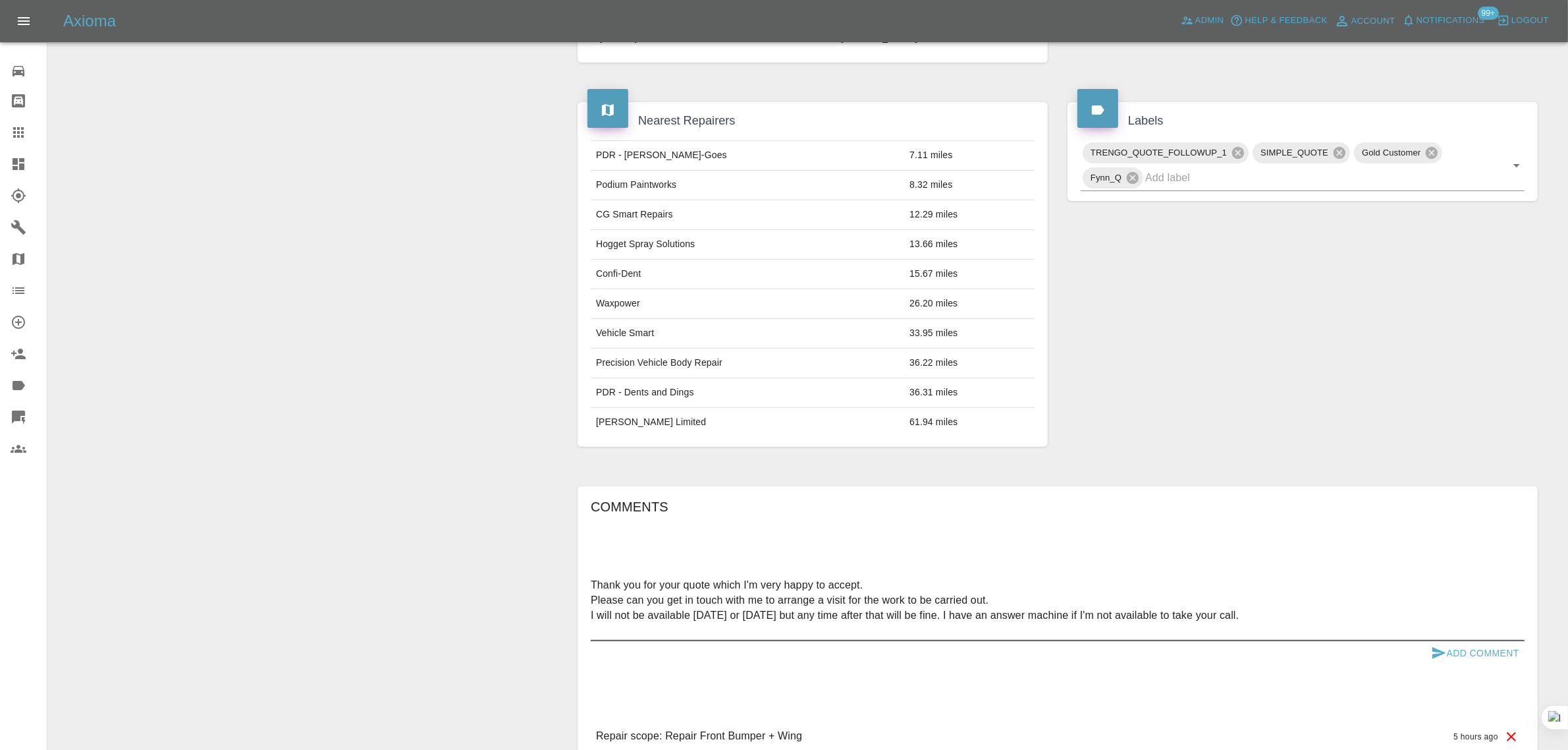
type textarea "Thank you for your quote which I'm very happy to accept. Please can you get in …"
click at [1471, 661] on button "Add Comment" at bounding box center [1475, 653] width 99 height 25
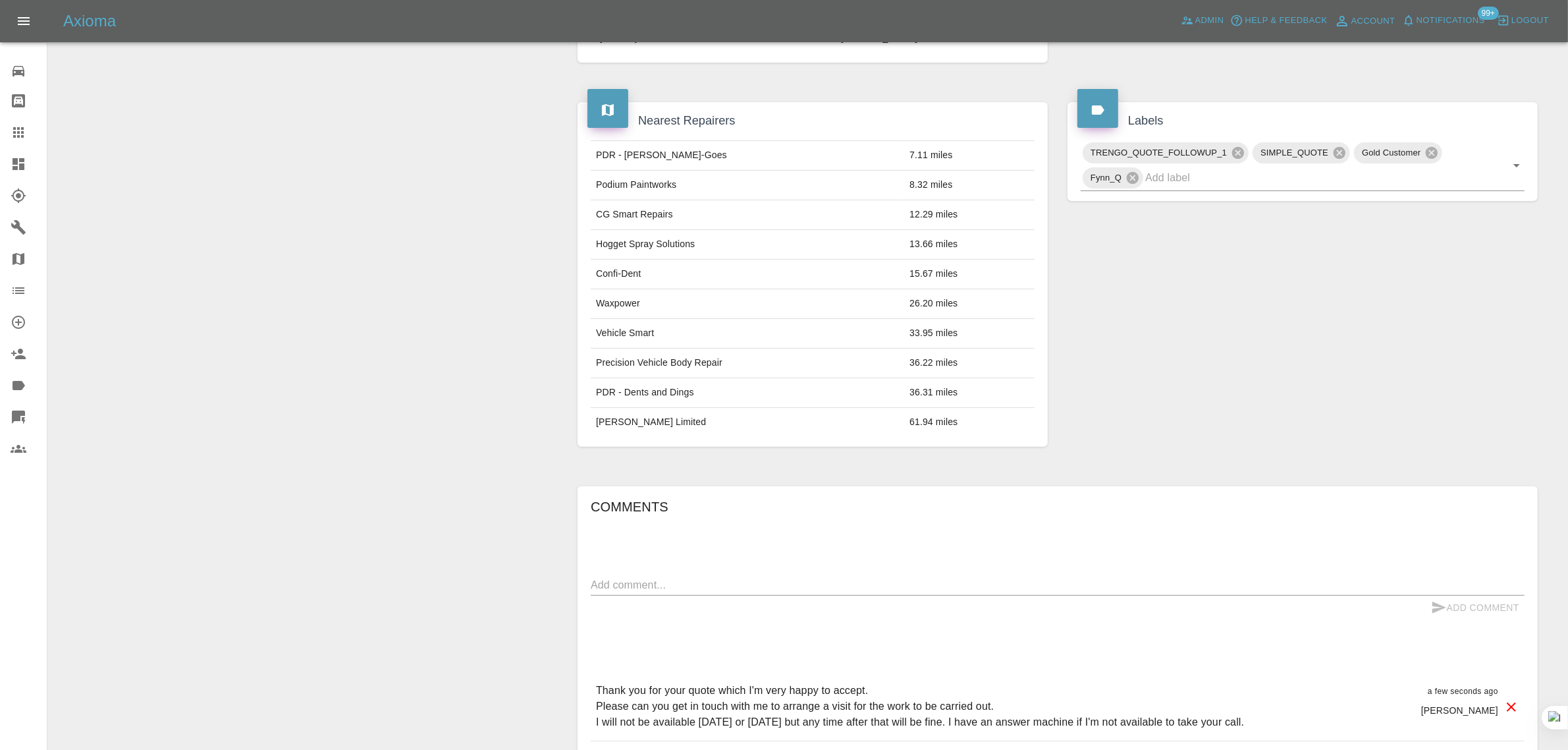
click at [26, 134] on div at bounding box center [29, 132] width 37 height 16
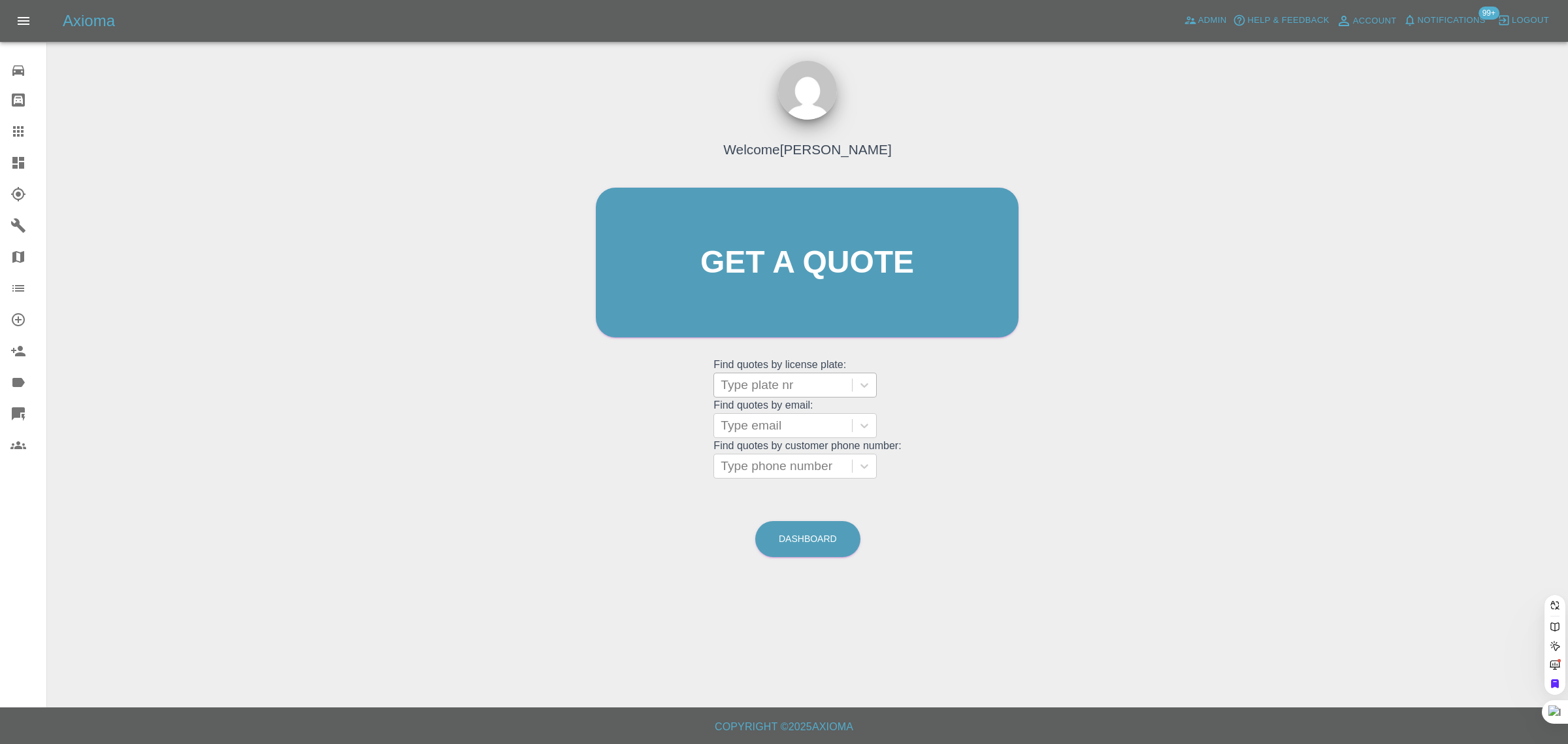
click at [806, 387] on div at bounding box center [783, 385] width 125 height 18
click at [708, 397] on div "Welcome [PERSON_NAME] Get a quote Get a quote Find quotes by license plate: Use…" at bounding box center [806, 287] width 450 height 395
click at [736, 419] on div at bounding box center [783, 425] width 125 height 18
paste input "[EMAIL_ADDRESS][DOMAIN_NAME]"
type input "[EMAIL_ADDRESS][DOMAIN_NAME]"
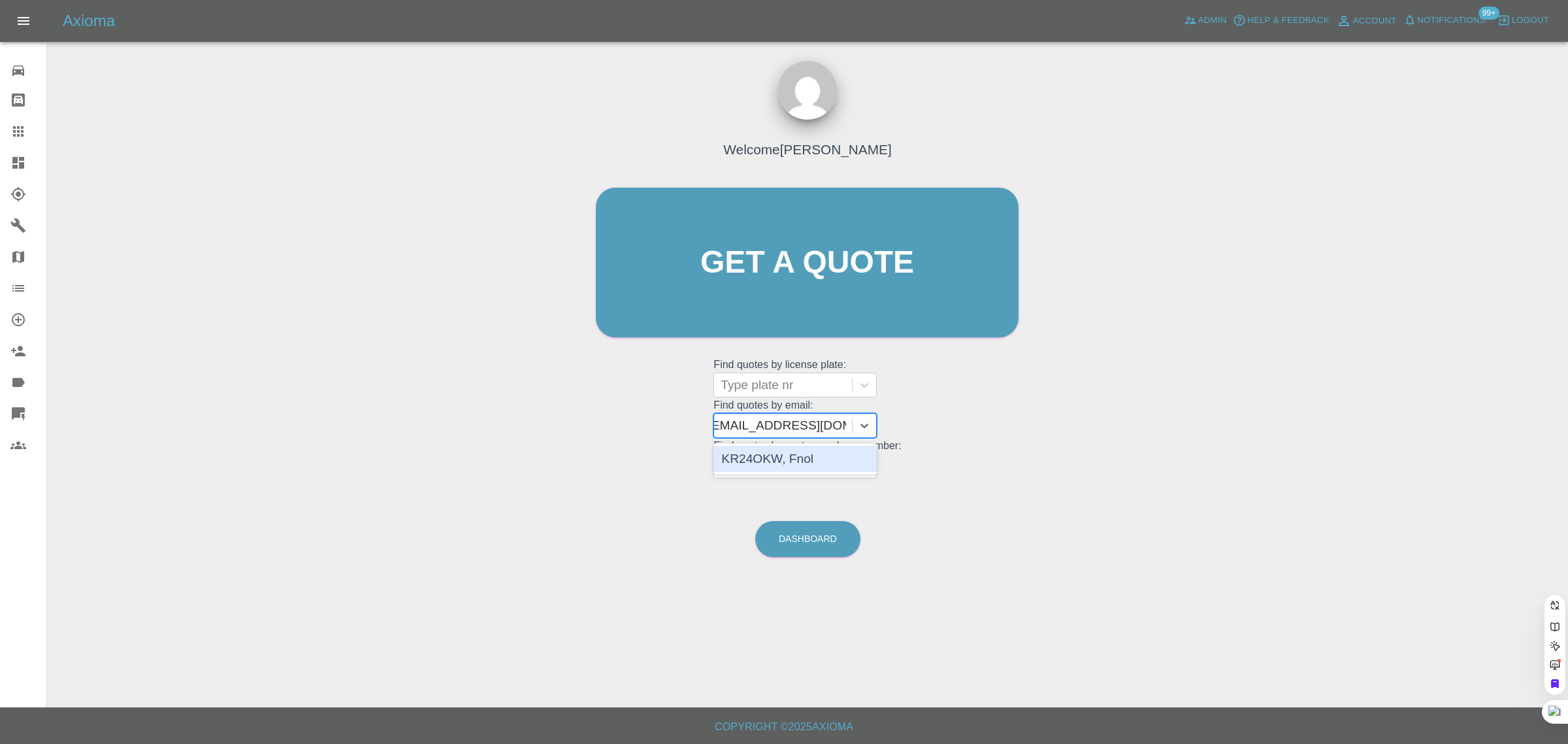
scroll to position [0, 6]
click at [745, 462] on div "KR24OKW, Fnol" at bounding box center [795, 459] width 163 height 26
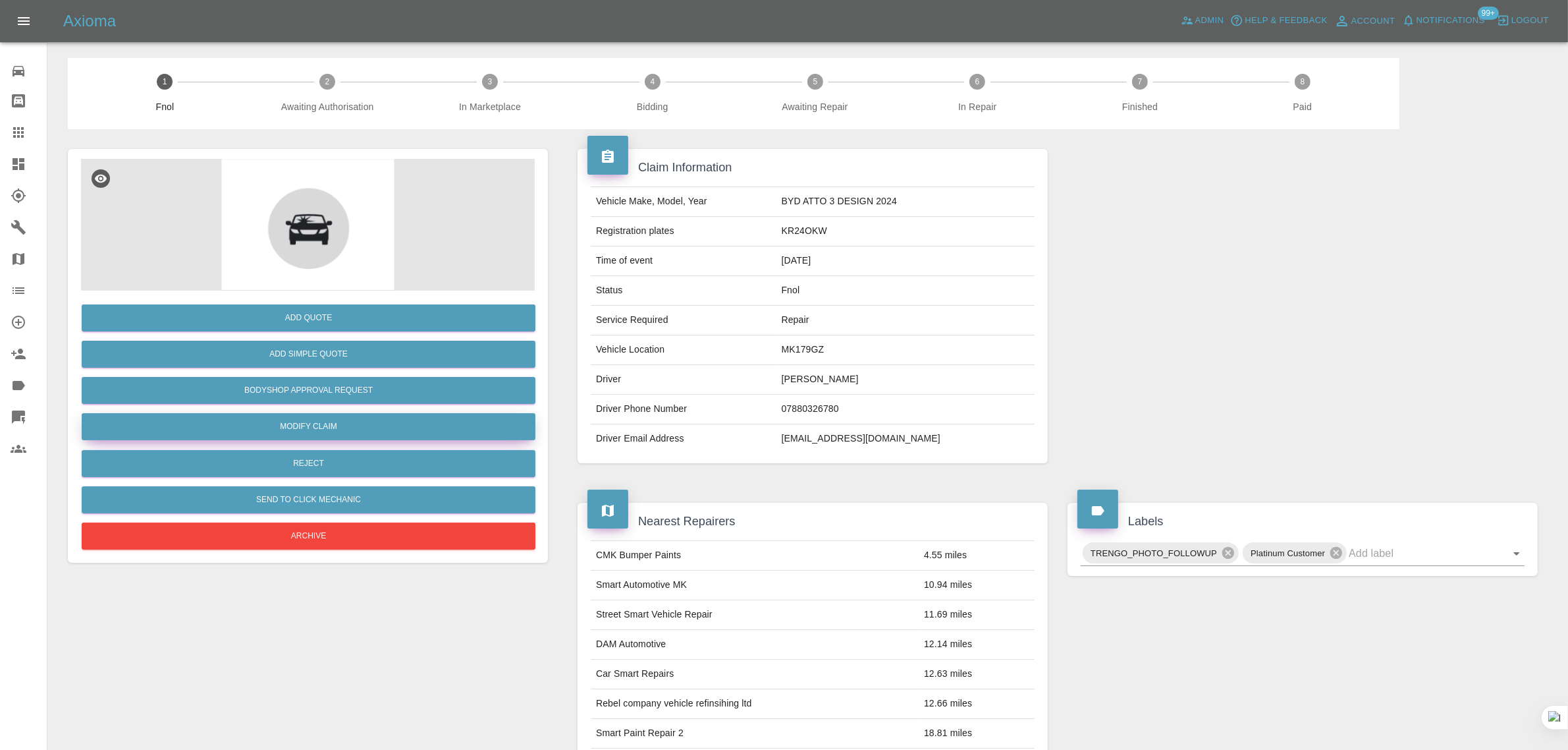
click at [280, 423] on link "Modify Claim" at bounding box center [309, 426] width 454 height 27
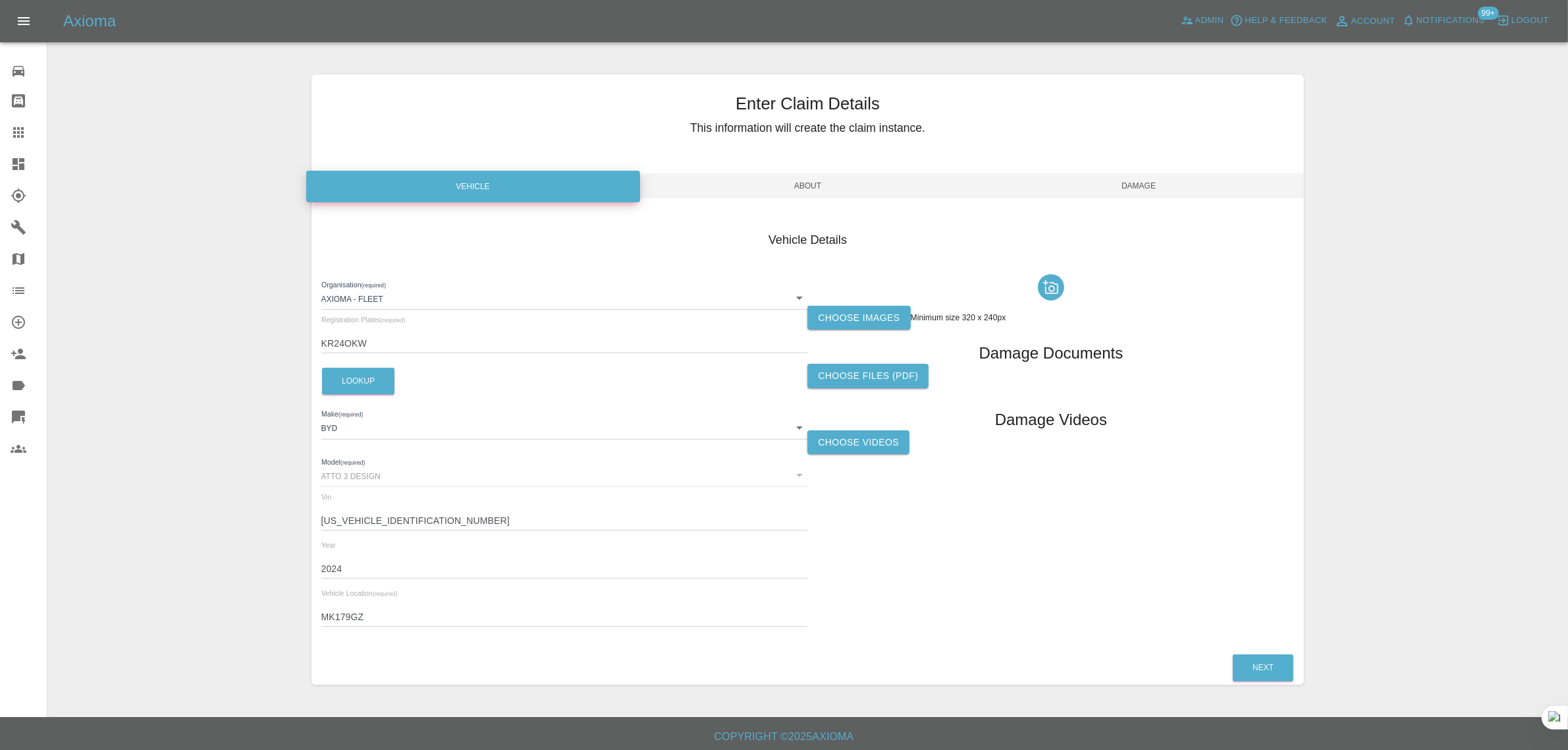
click at [838, 320] on label "Choose images" at bounding box center [859, 318] width 103 height 25
click at [0, 0] on input "Choose images" at bounding box center [0, 0] width 0 height 0
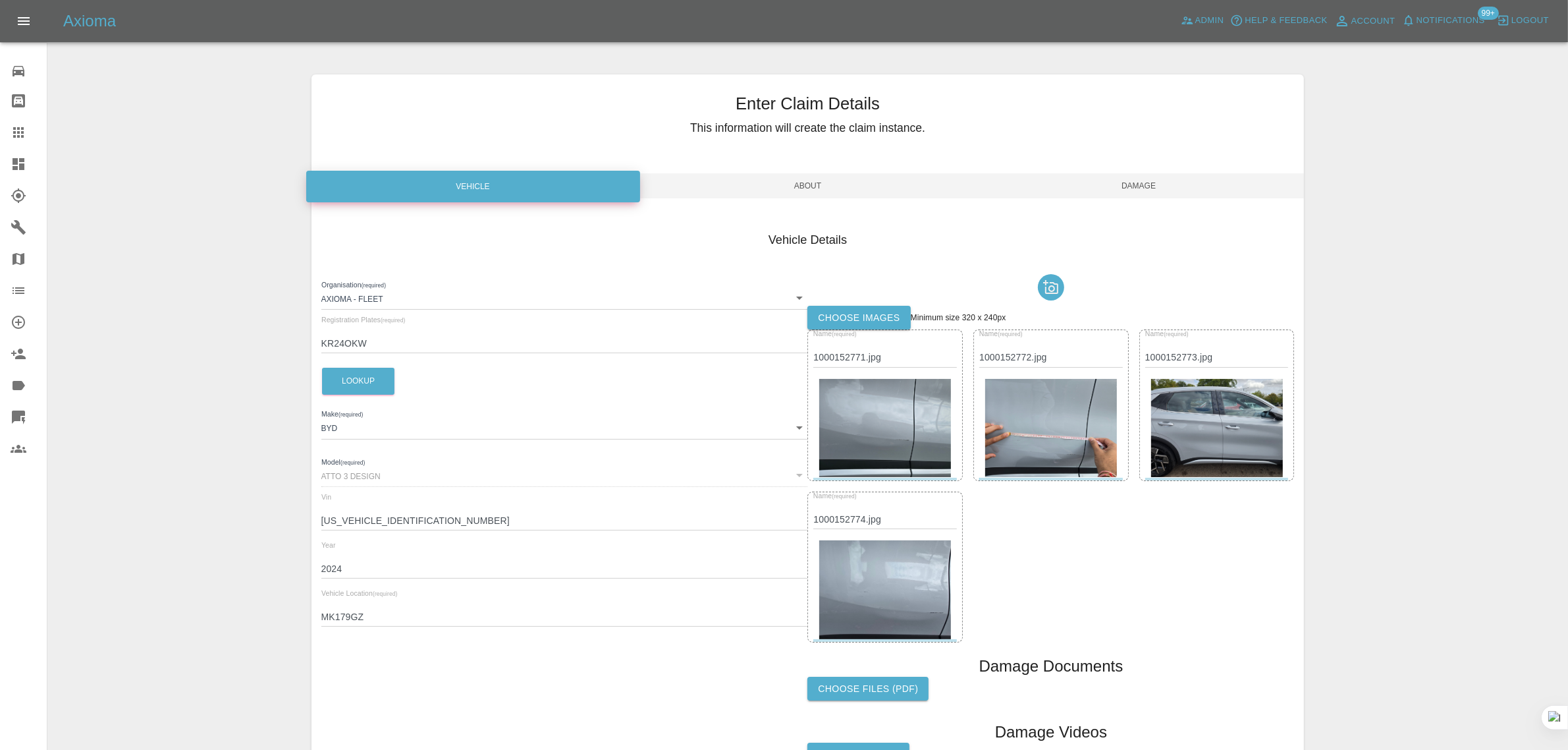
click at [1140, 182] on span "Damage" at bounding box center [1139, 186] width 331 height 25
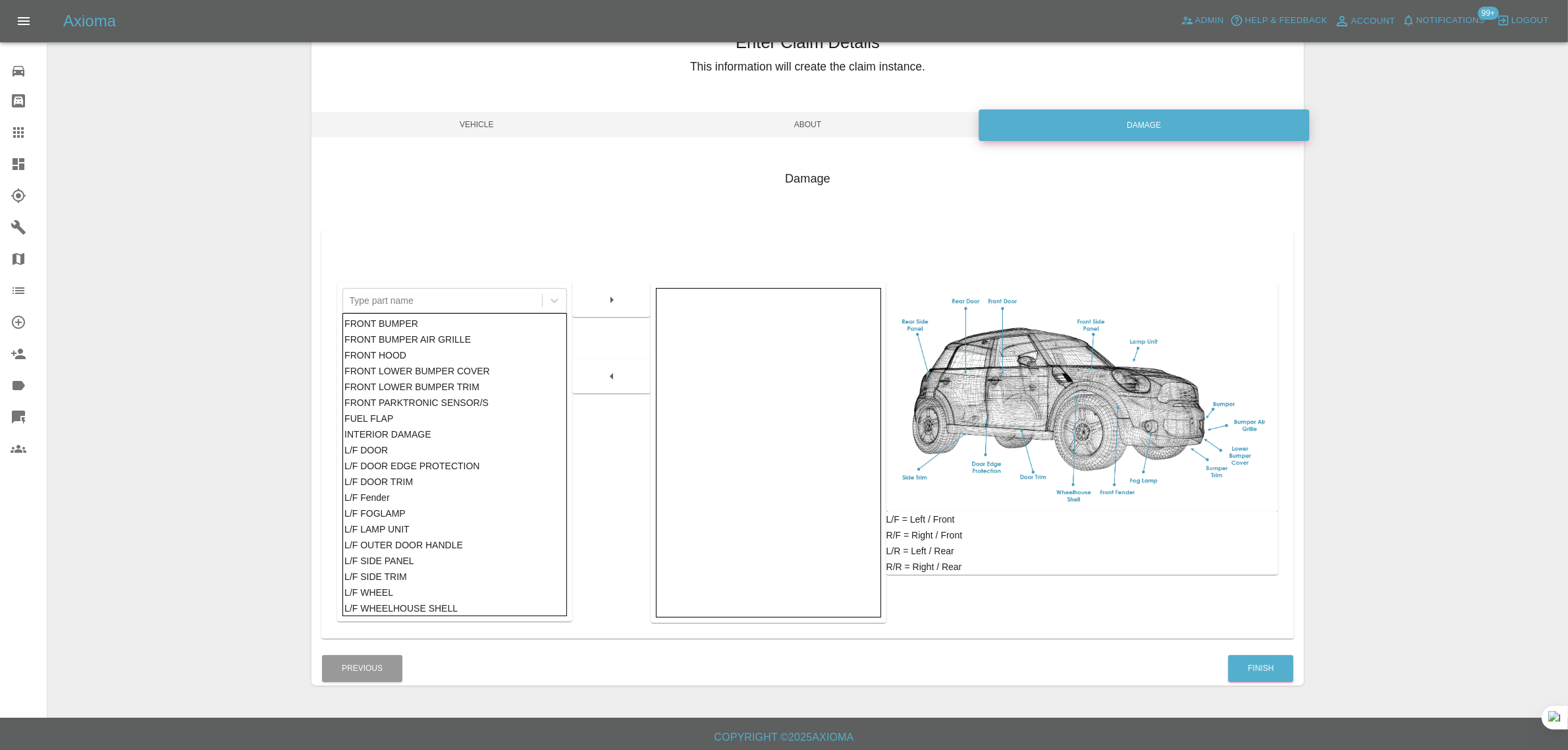
scroll to position [65, 0]
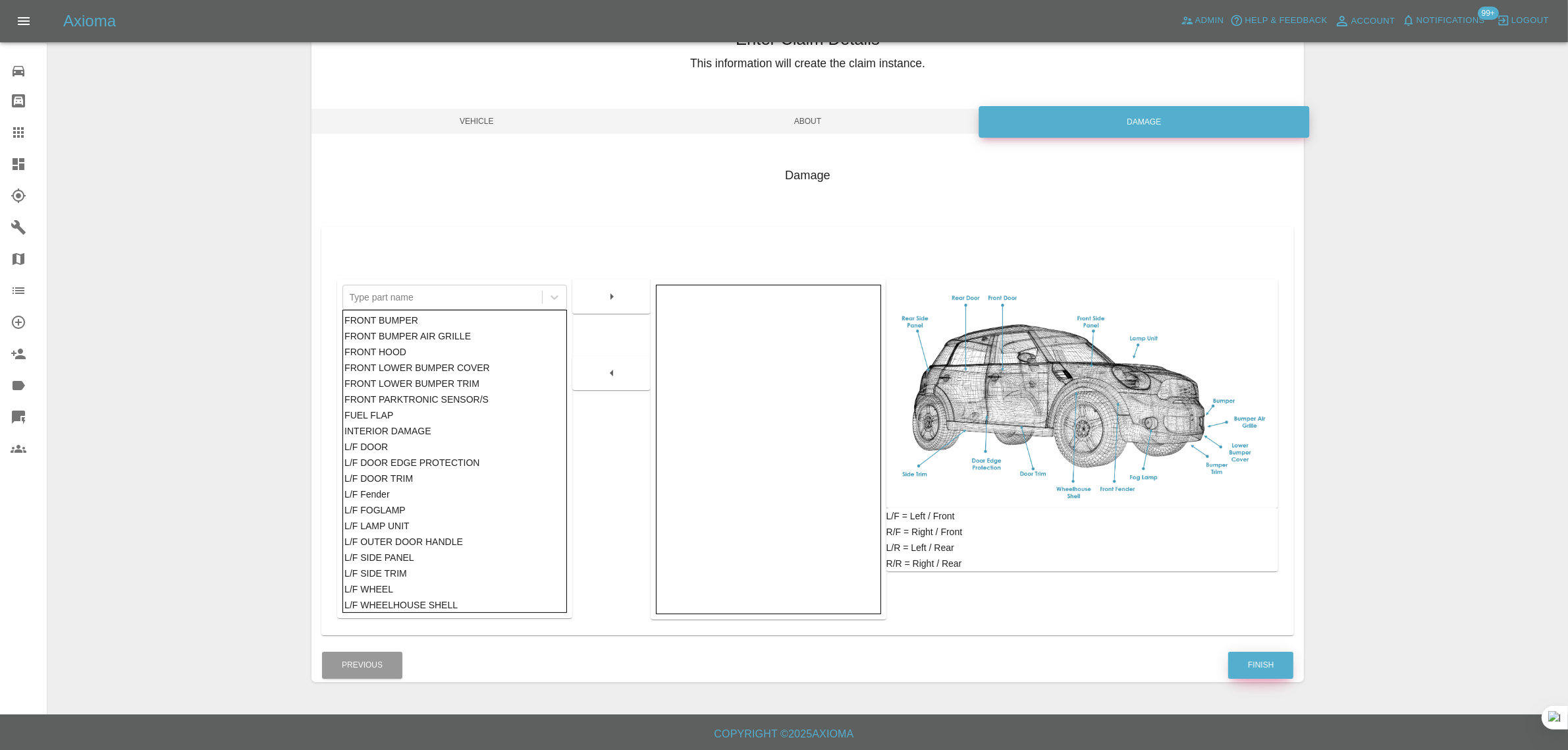
click at [1271, 666] on button "Finish" at bounding box center [1261, 664] width 65 height 27
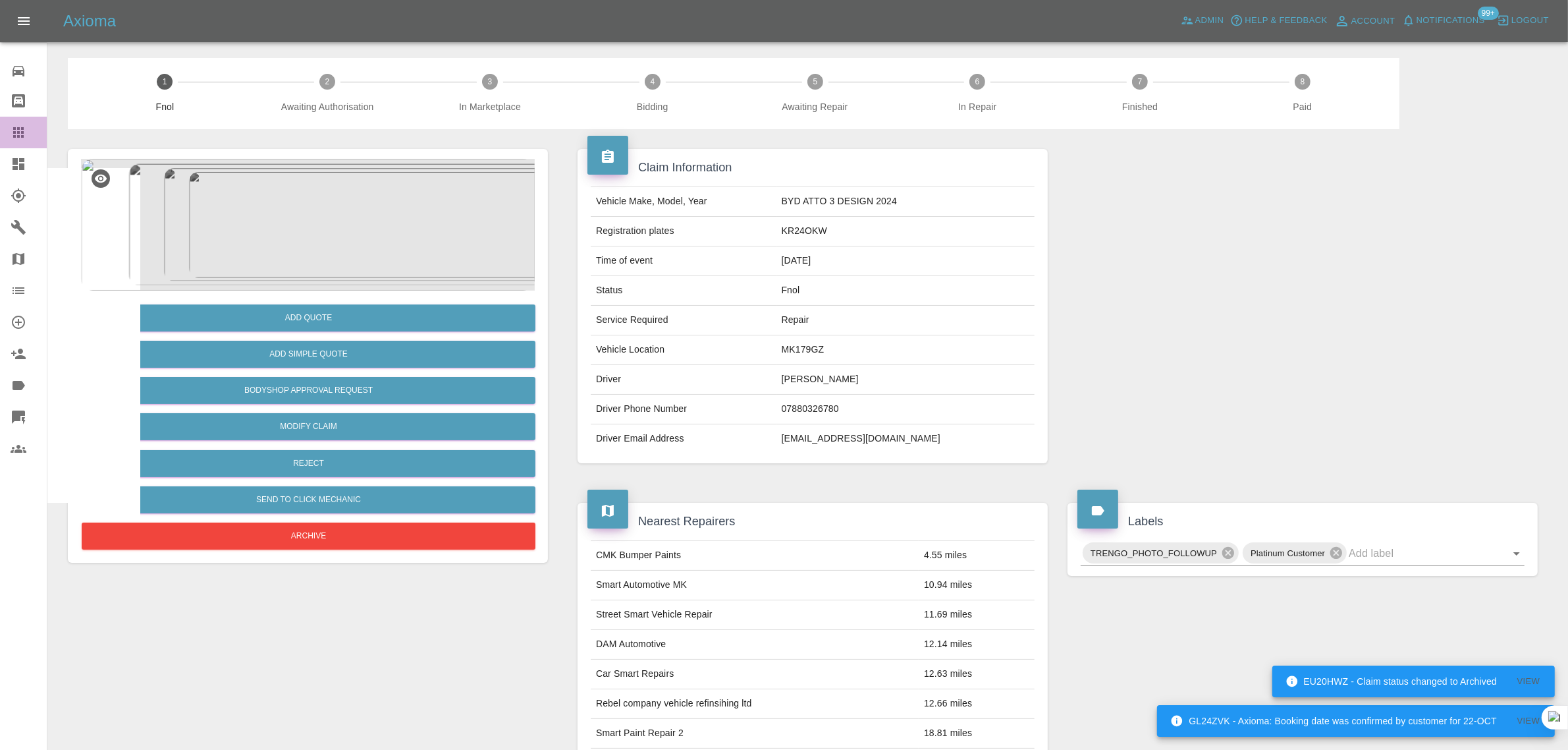
click at [15, 131] on icon at bounding box center [18, 132] width 11 height 11
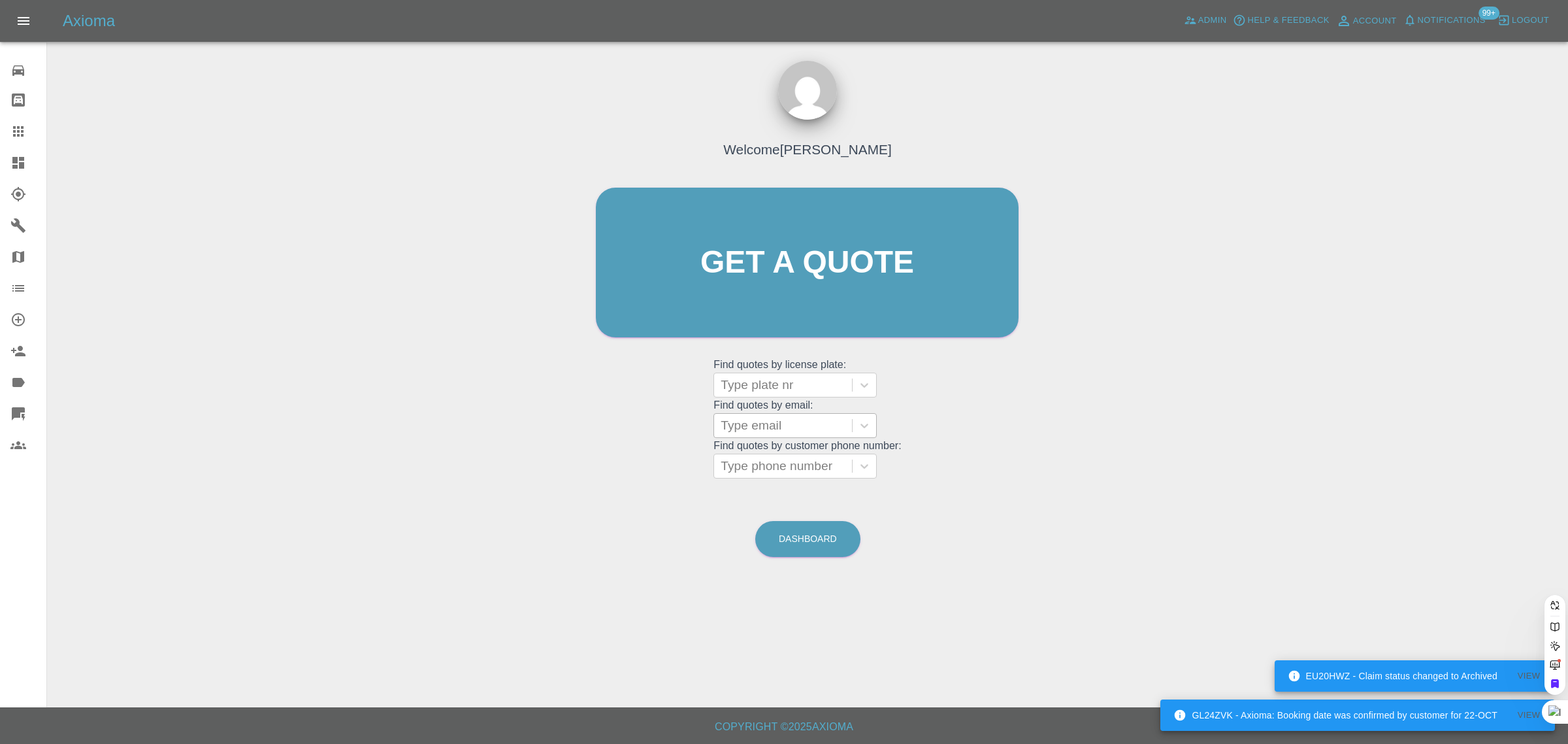
click at [749, 426] on div at bounding box center [783, 425] width 125 height 18
paste input "[PERSON_NAME][EMAIL_ADDRESS][DOMAIN_NAME]"
type input "[PERSON_NAME][EMAIL_ADDRESS][DOMAIN_NAME]"
click at [756, 454] on div "CA67LES, Awaiting Repair" at bounding box center [795, 467] width 163 height 42
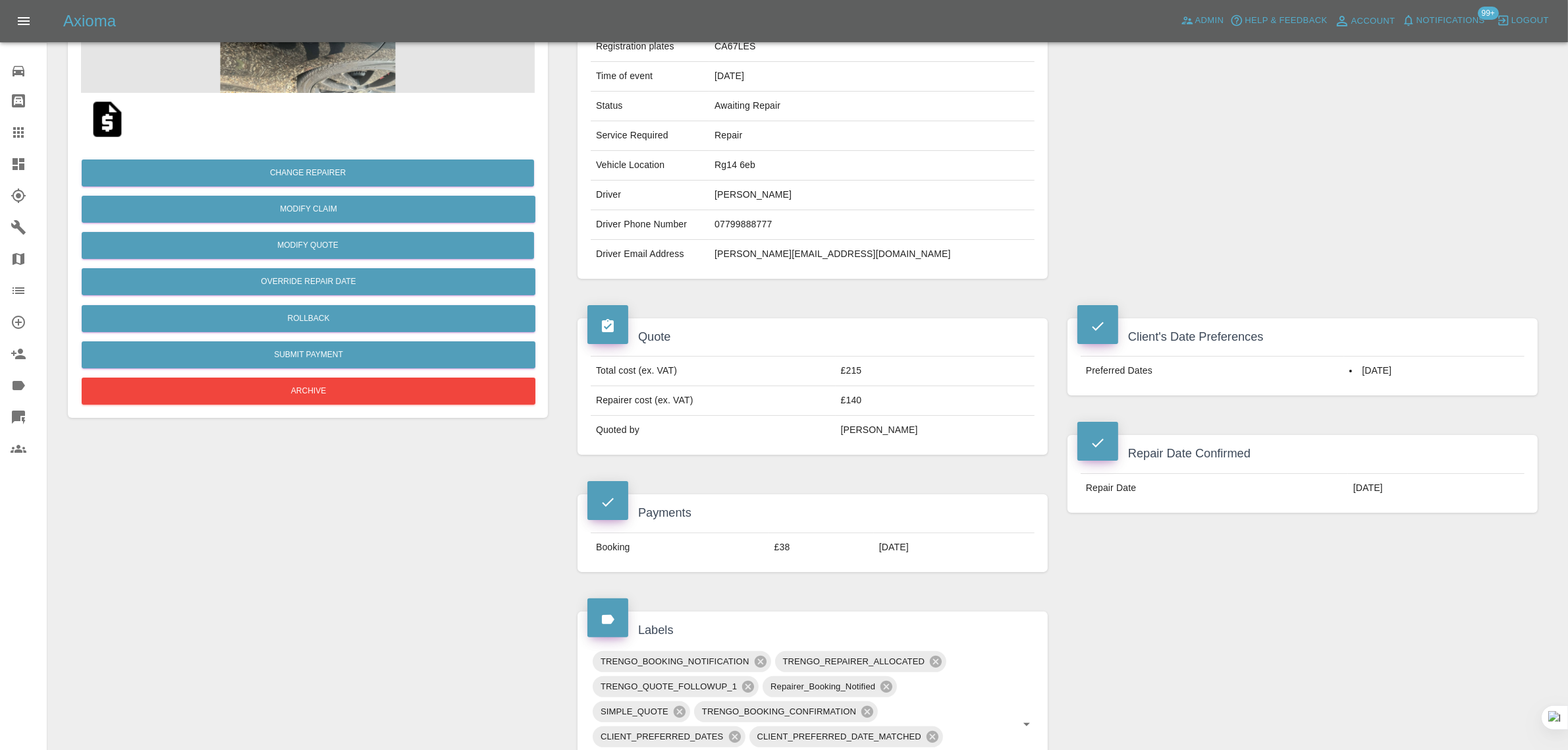
scroll to position [412, 0]
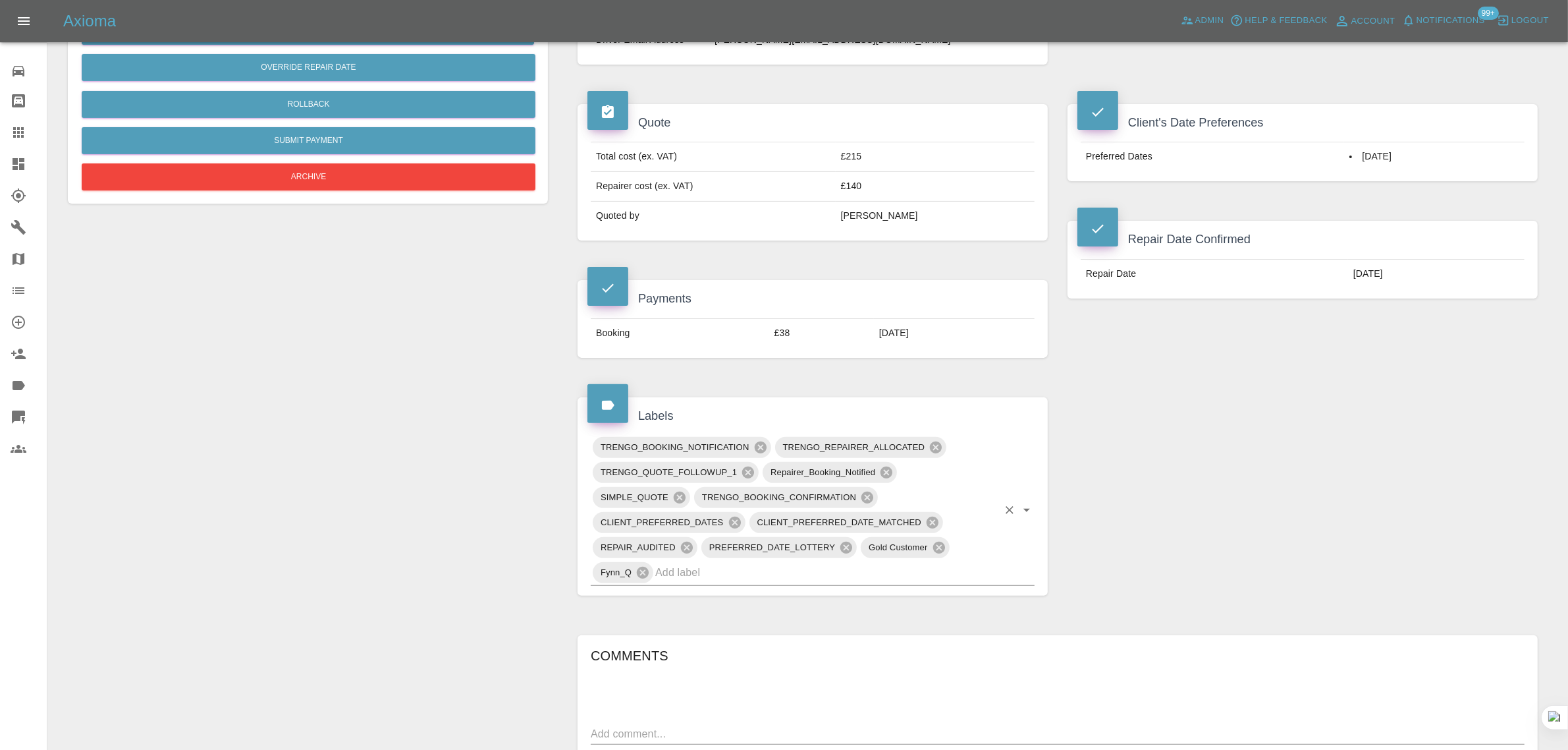
click at [785, 567] on input "text" at bounding box center [827, 572] width 343 height 20
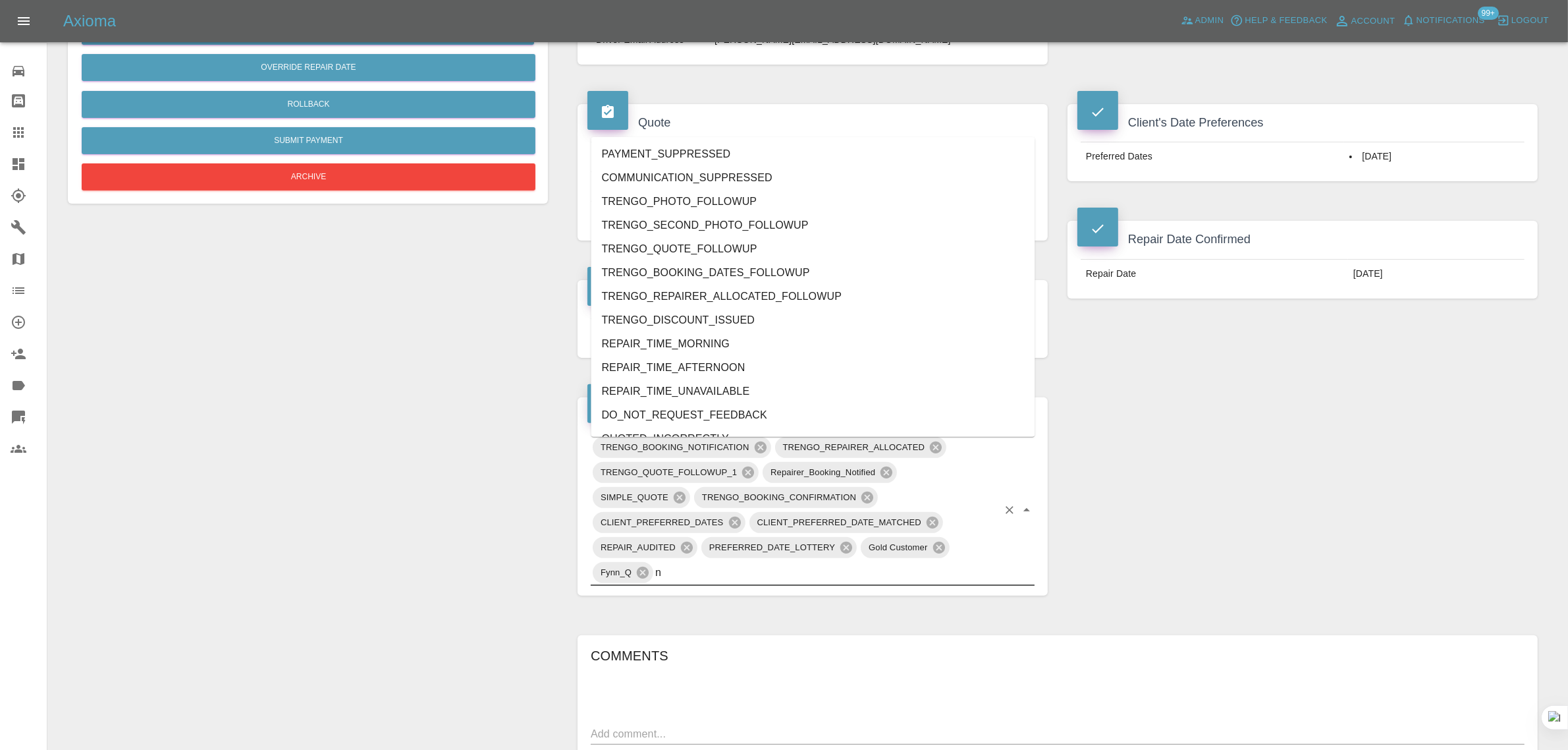
type input "no"
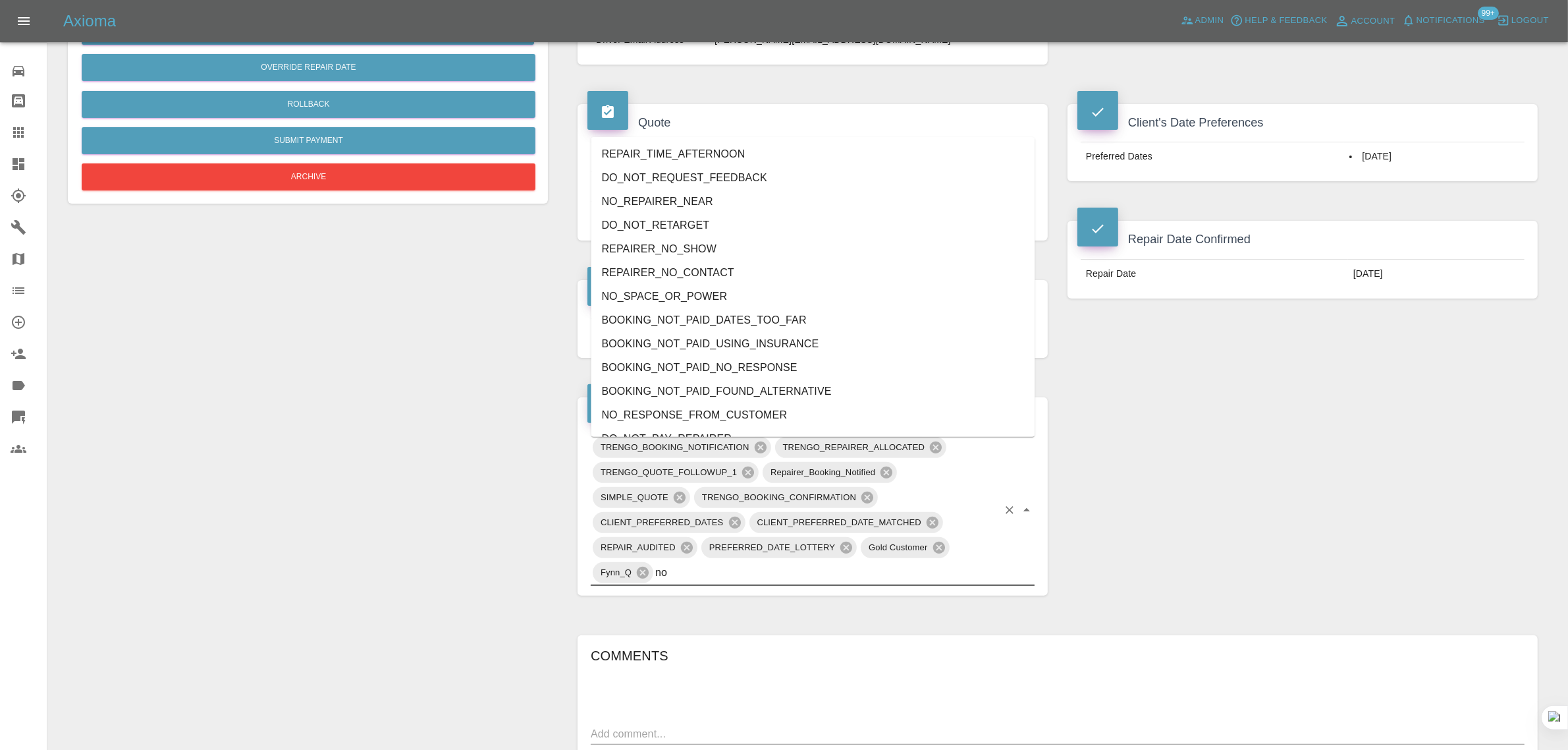
click at [742, 277] on li "REPAIRER_NO_CONTACT" at bounding box center [814, 272] width 444 height 24
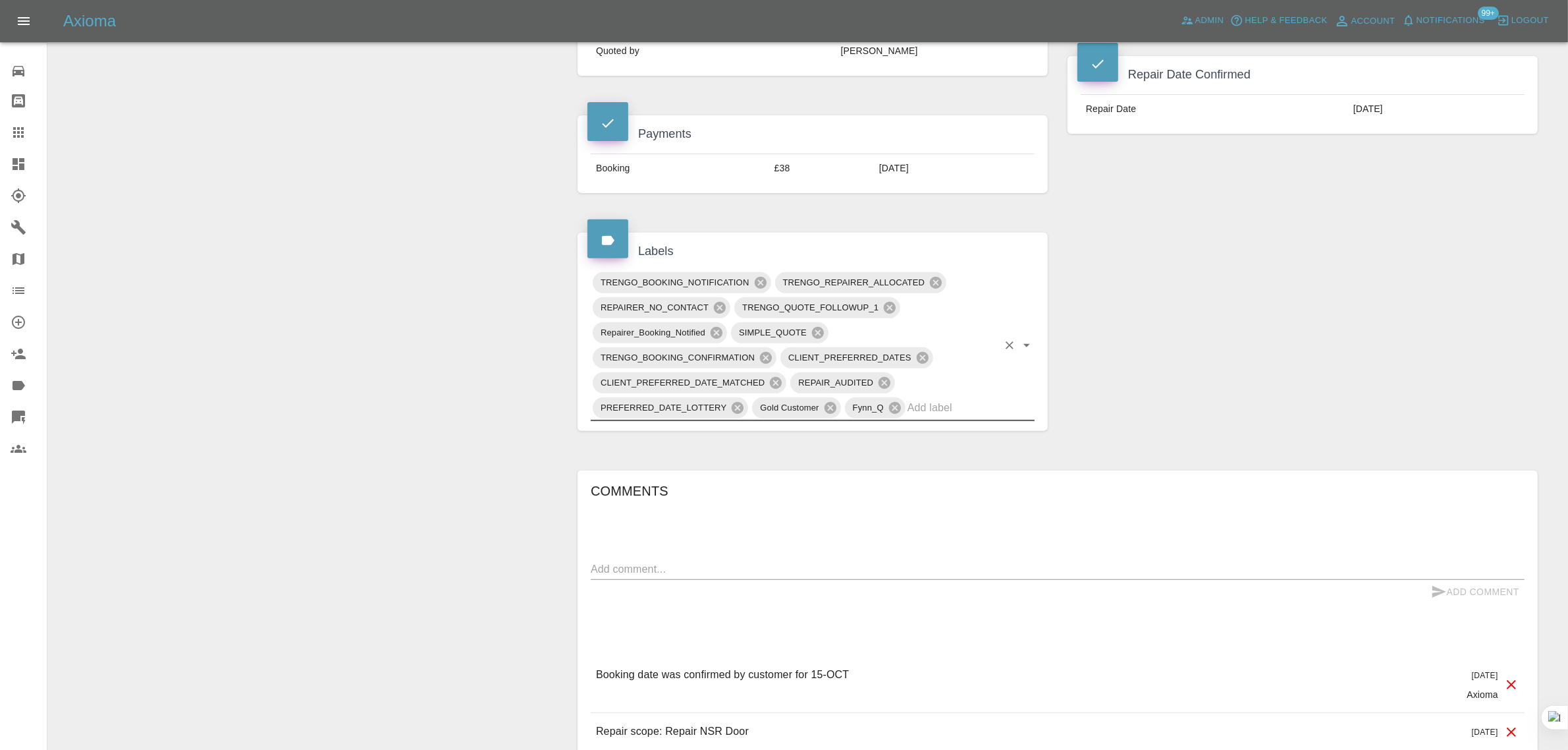
scroll to position [733, 0]
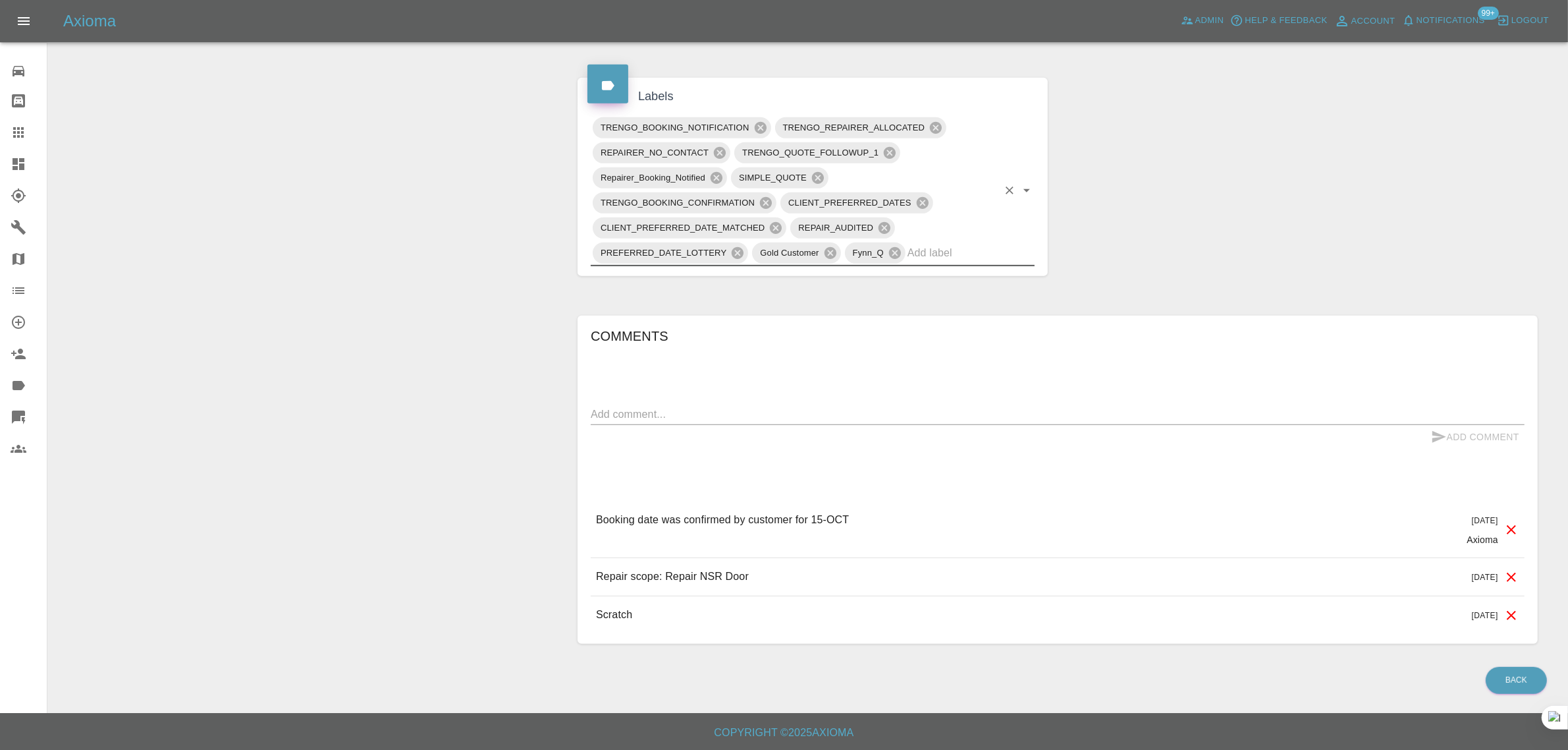
click at [805, 416] on textarea at bounding box center [1058, 414] width 934 height 15
paste textarea "Their numbers are not connecting? Can you find out when he will arrive? I have …"
type textarea "Their numbers are not connecting? Can you find out when he will arrive? I have …"
click at [1519, 433] on button "Add Comment" at bounding box center [1475, 437] width 99 height 25
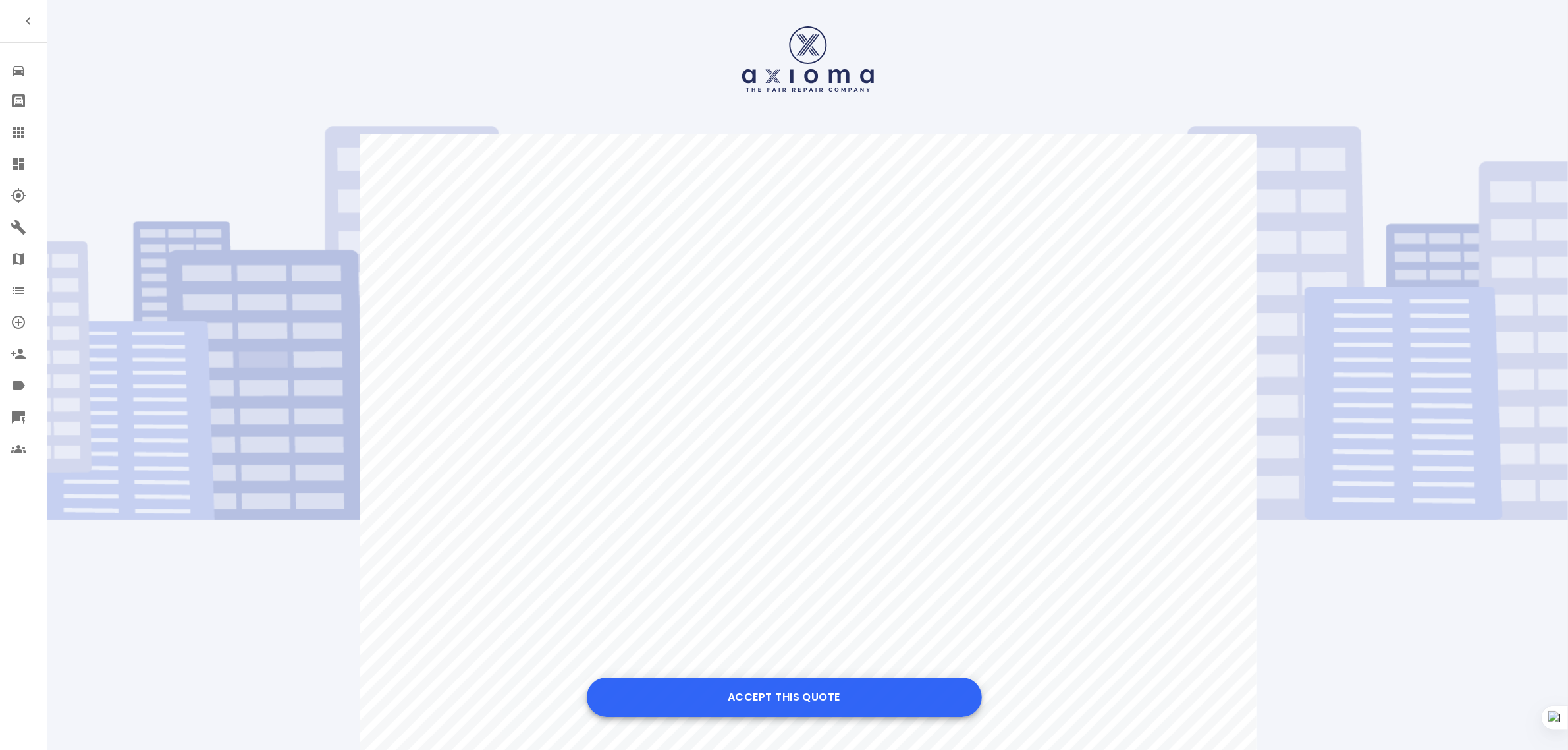
click at [892, 690] on button "Accept this Quote" at bounding box center [784, 697] width 395 height 39
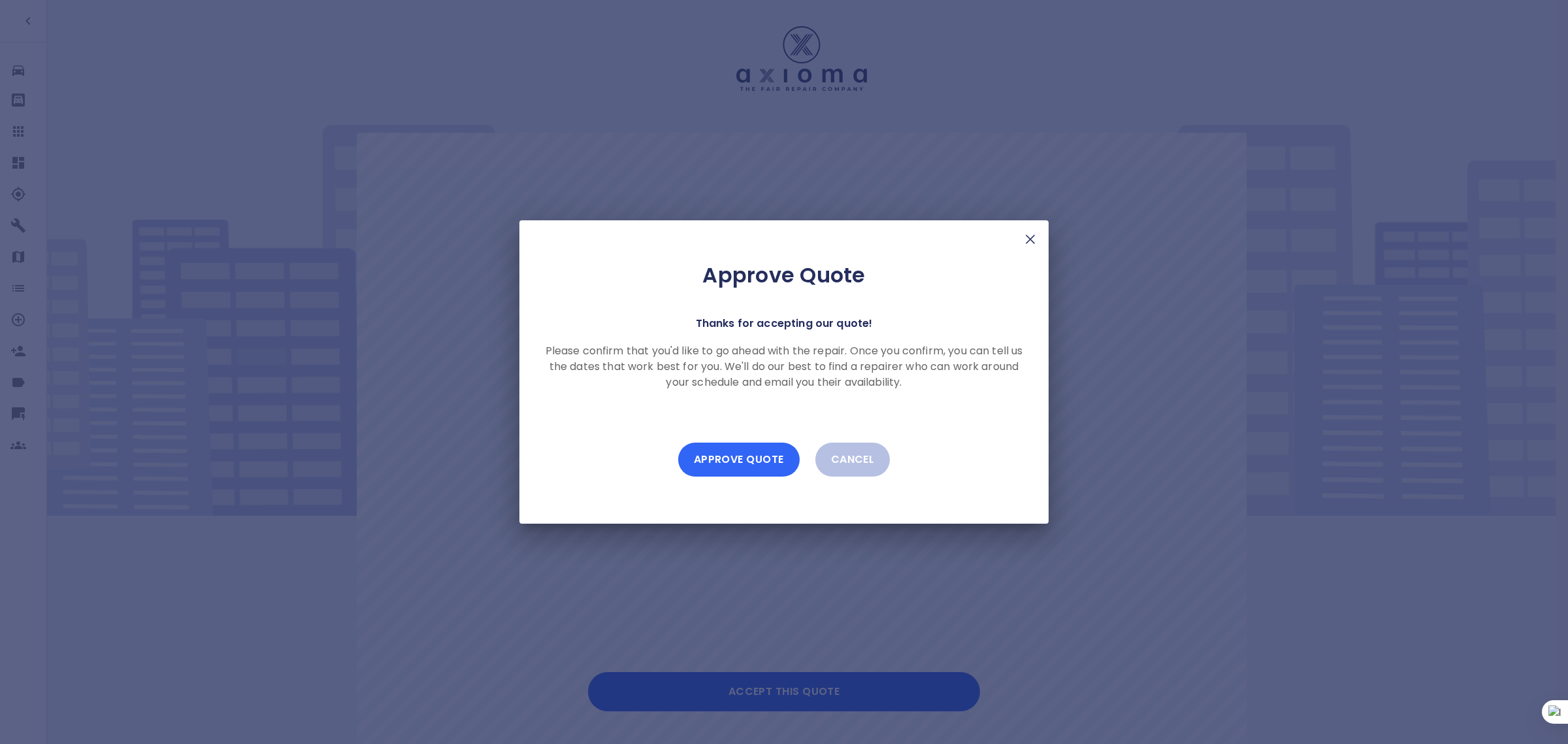
click at [733, 475] on button "Approve Quote" at bounding box center [739, 459] width 122 height 34
